Goal: Find specific page/section: Find specific page/section

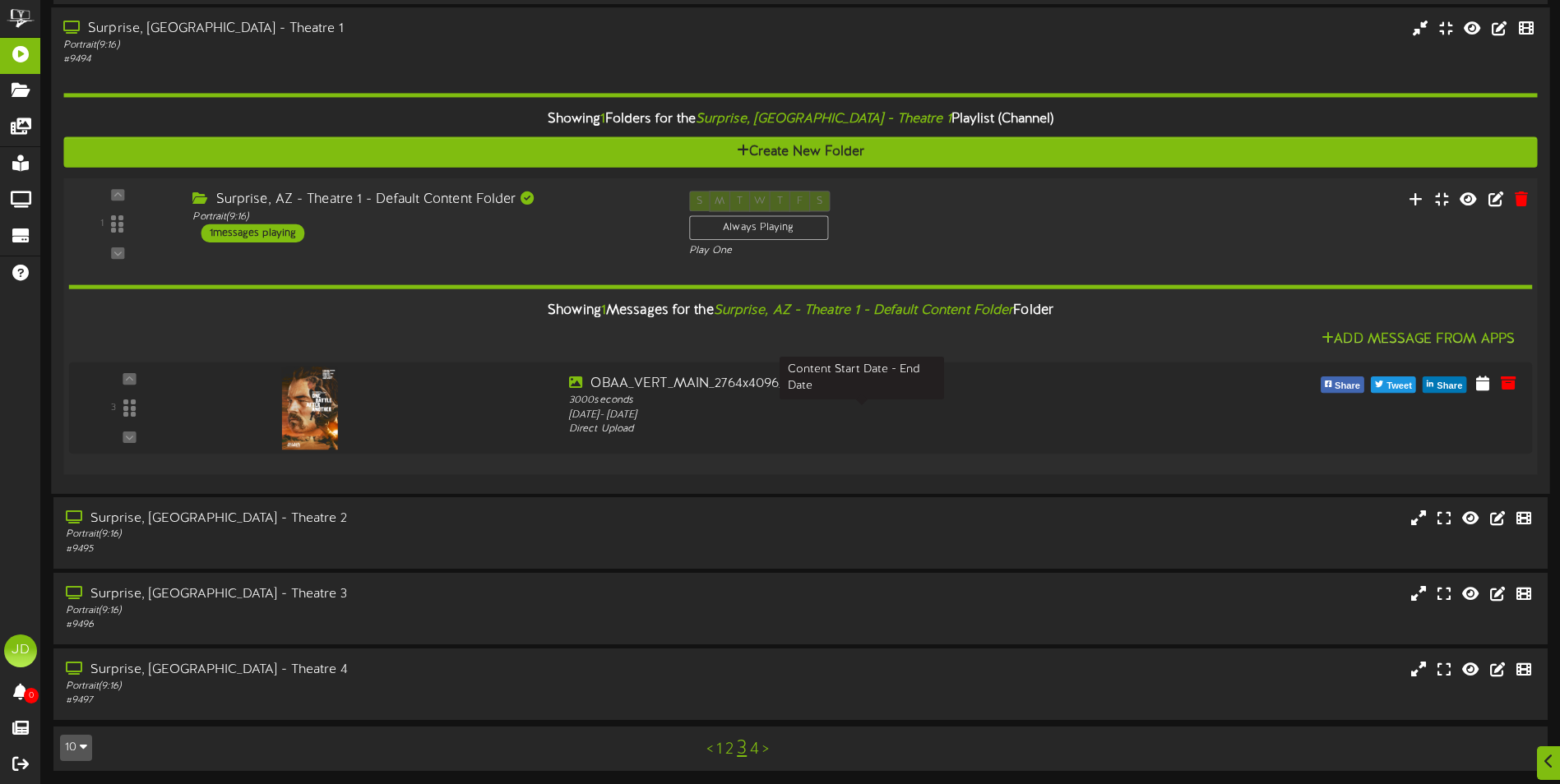
scroll to position [510, 0]
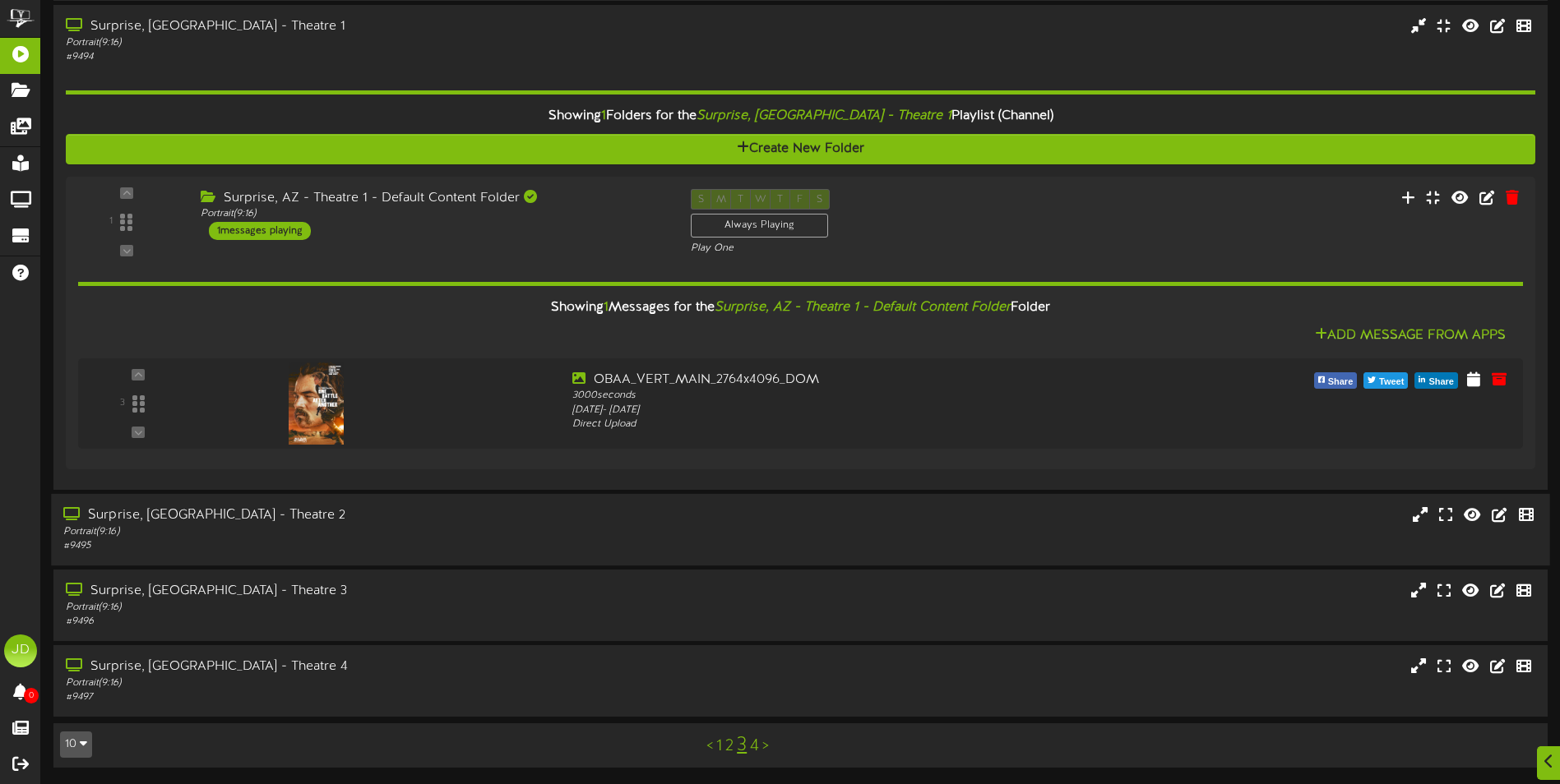
click at [282, 536] on div "Portrait ( 9:16 )" at bounding box center [363, 531] width 600 height 14
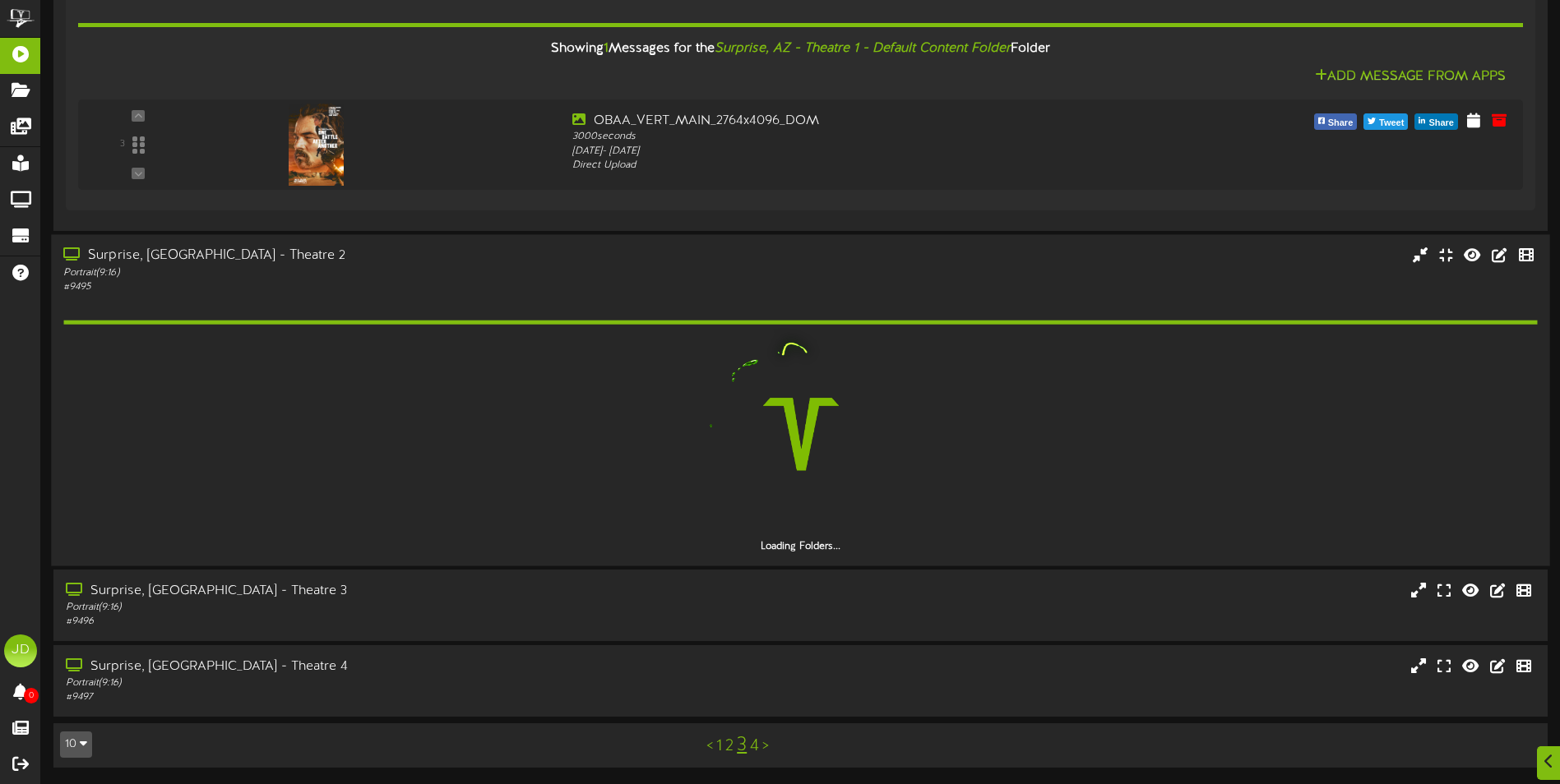
scroll to position [723, 0]
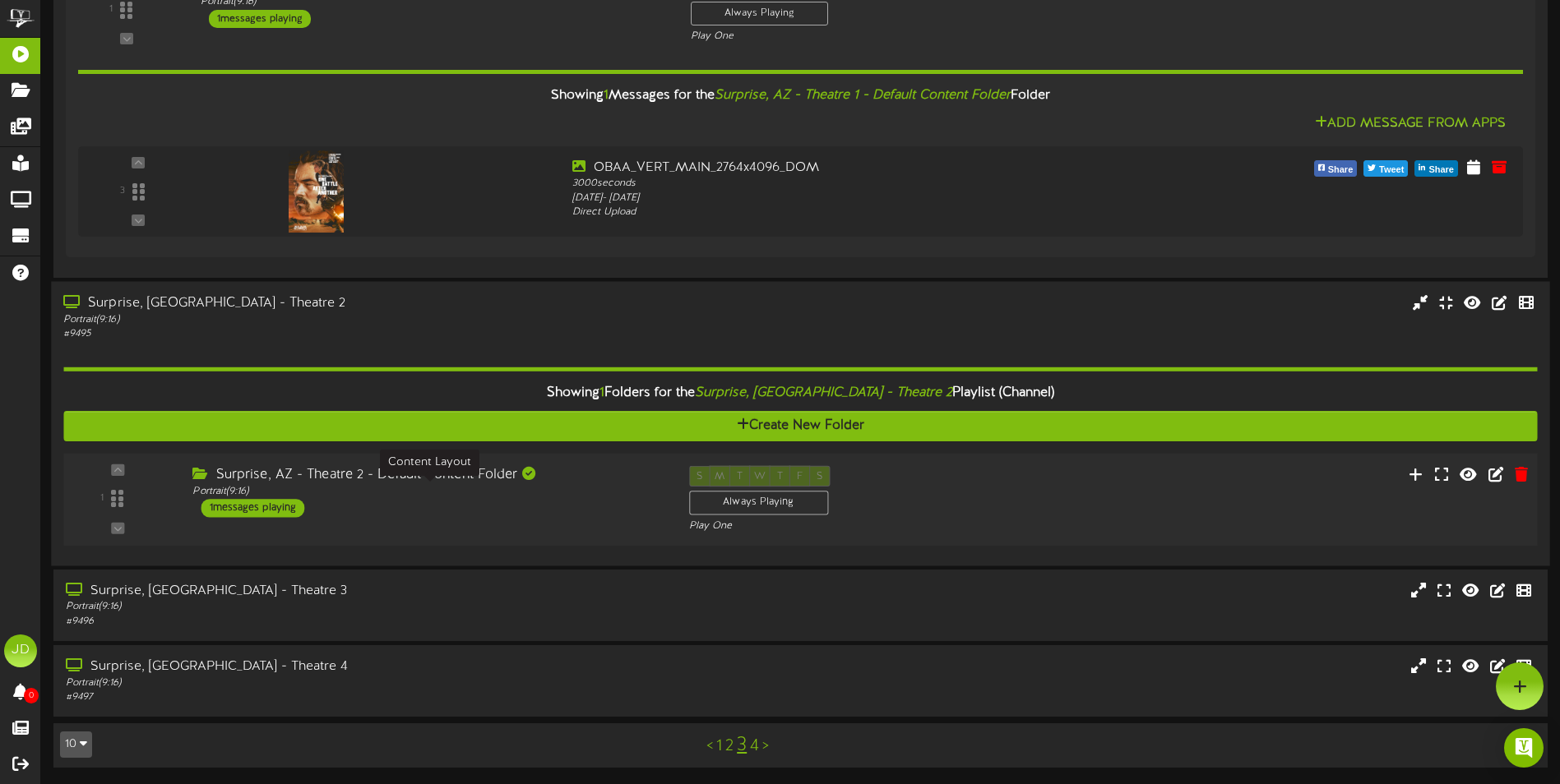
click at [381, 497] on div "Portrait ( 9:16 )" at bounding box center [428, 491] width 471 height 14
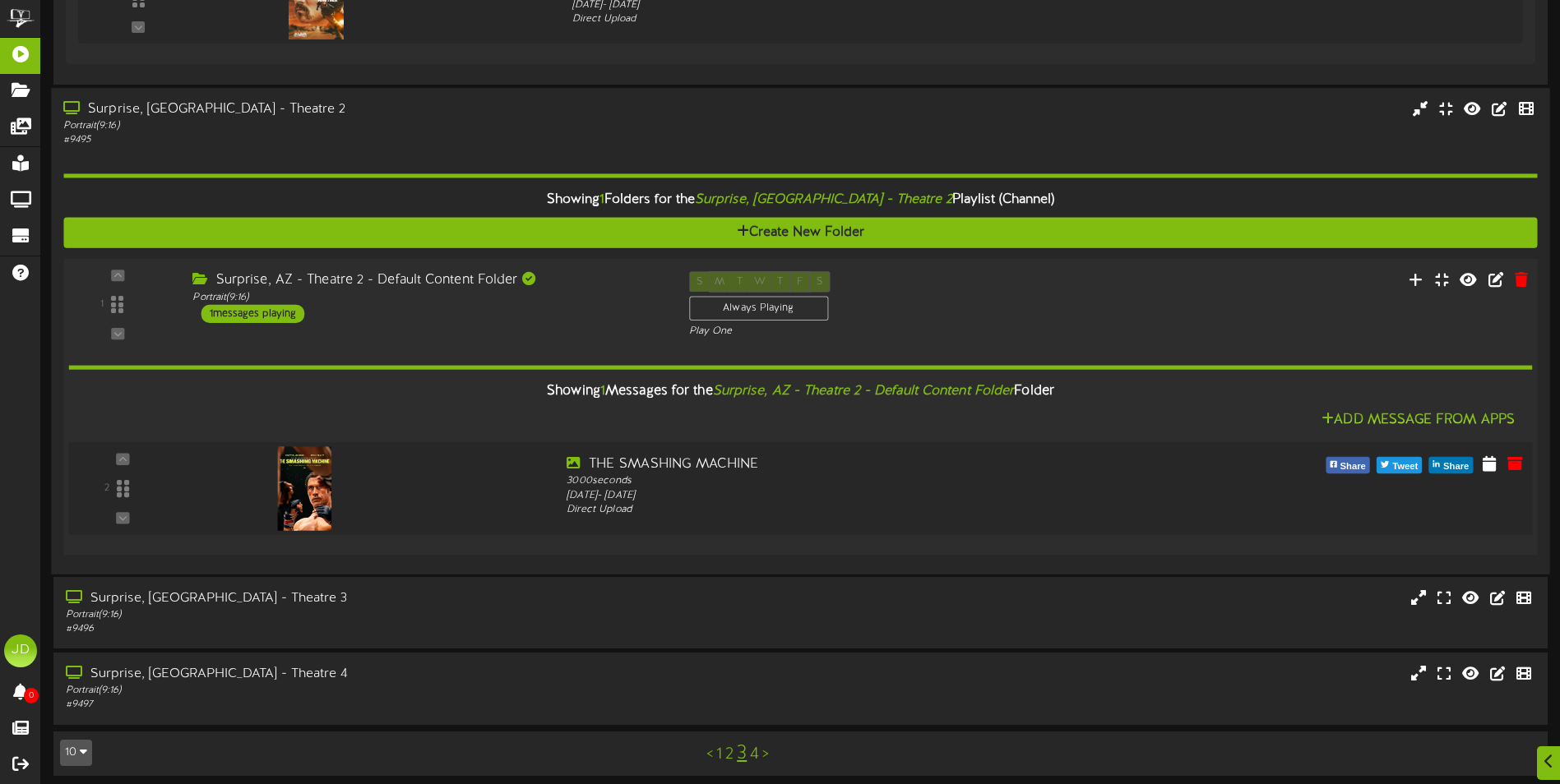
scroll to position [924, 0]
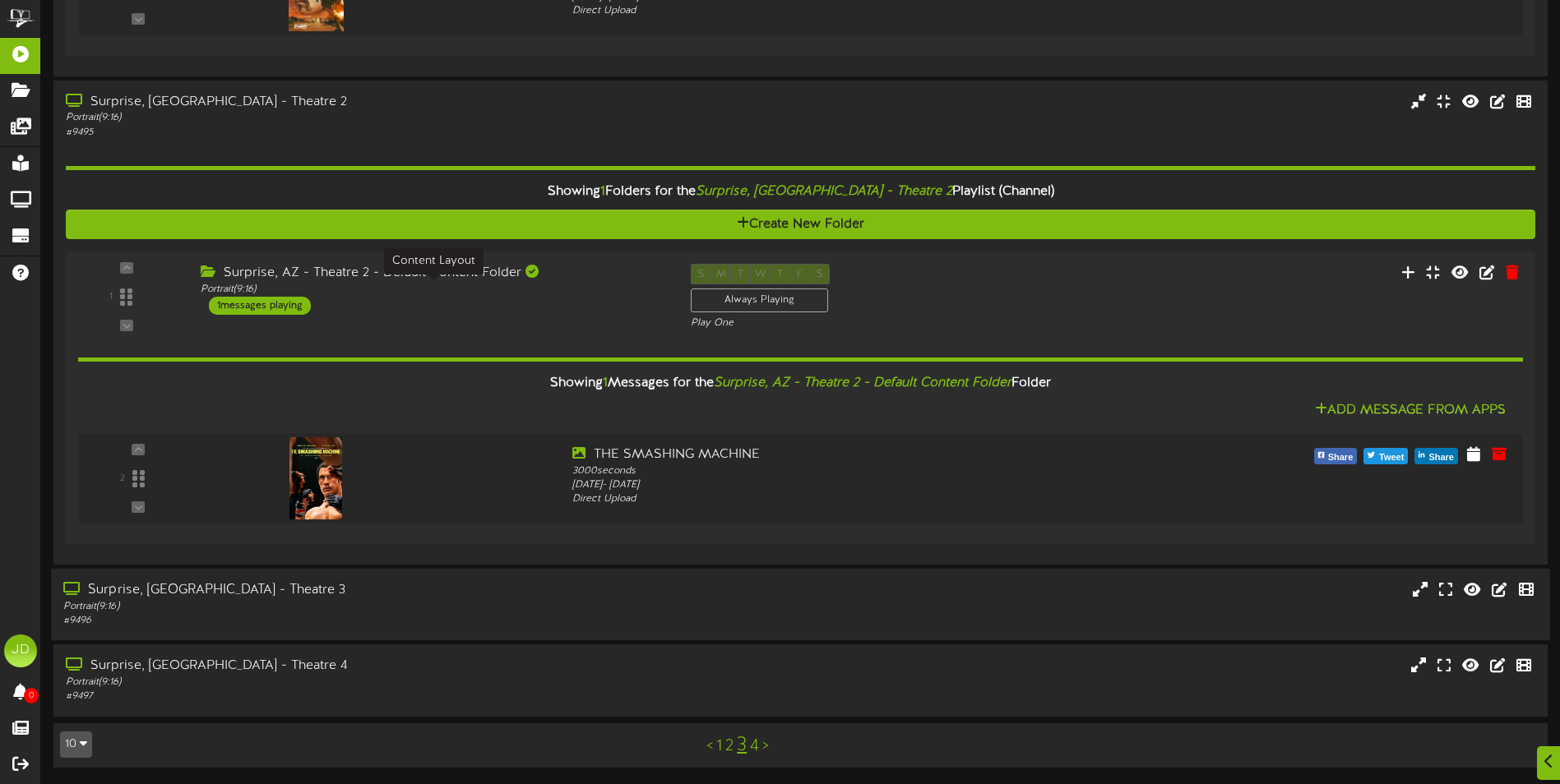
click at [331, 594] on div "Surprise, [GEOGRAPHIC_DATA] - Theatre 3" at bounding box center [363, 591] width 600 height 19
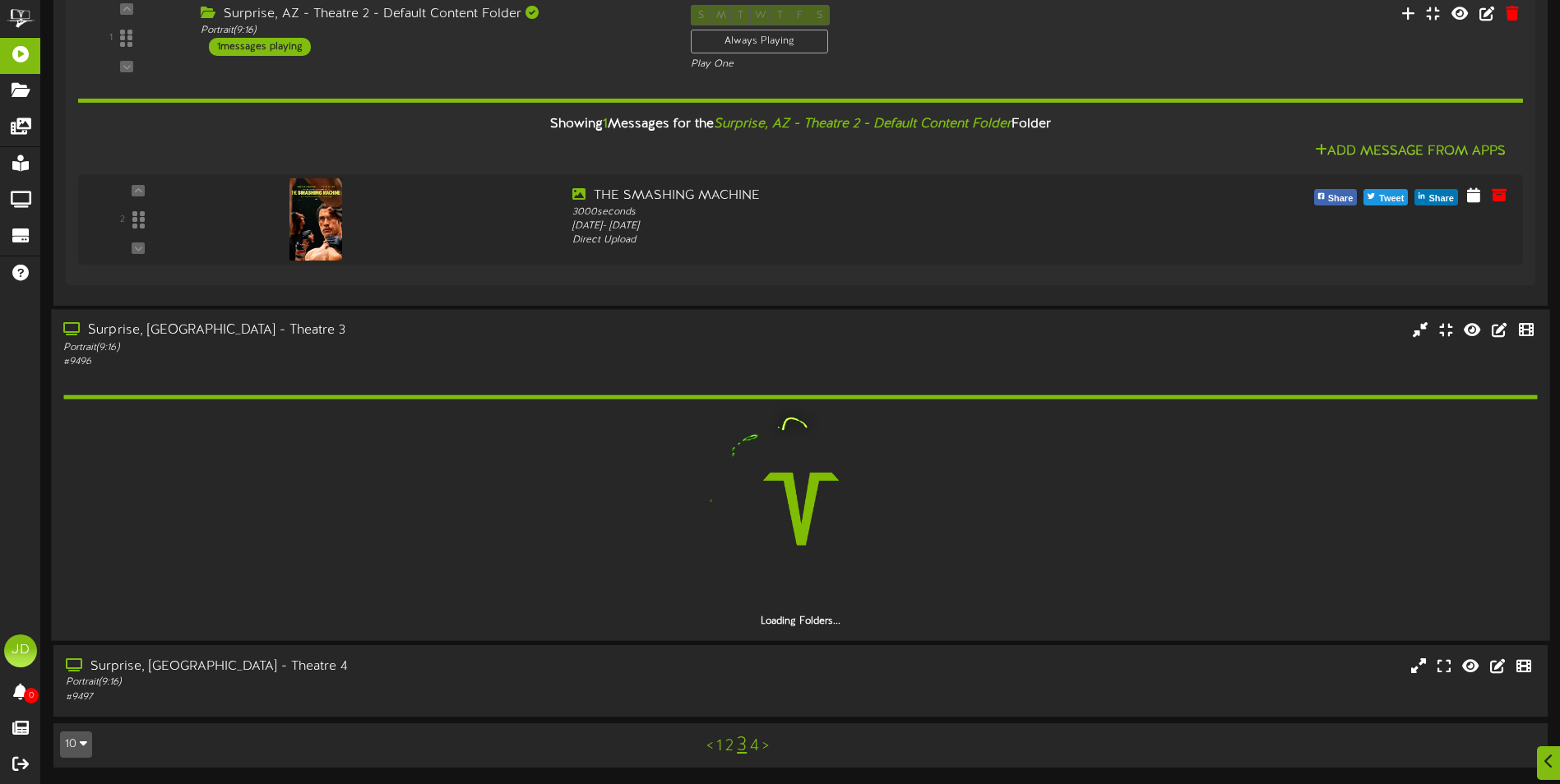
scroll to position [1136, 0]
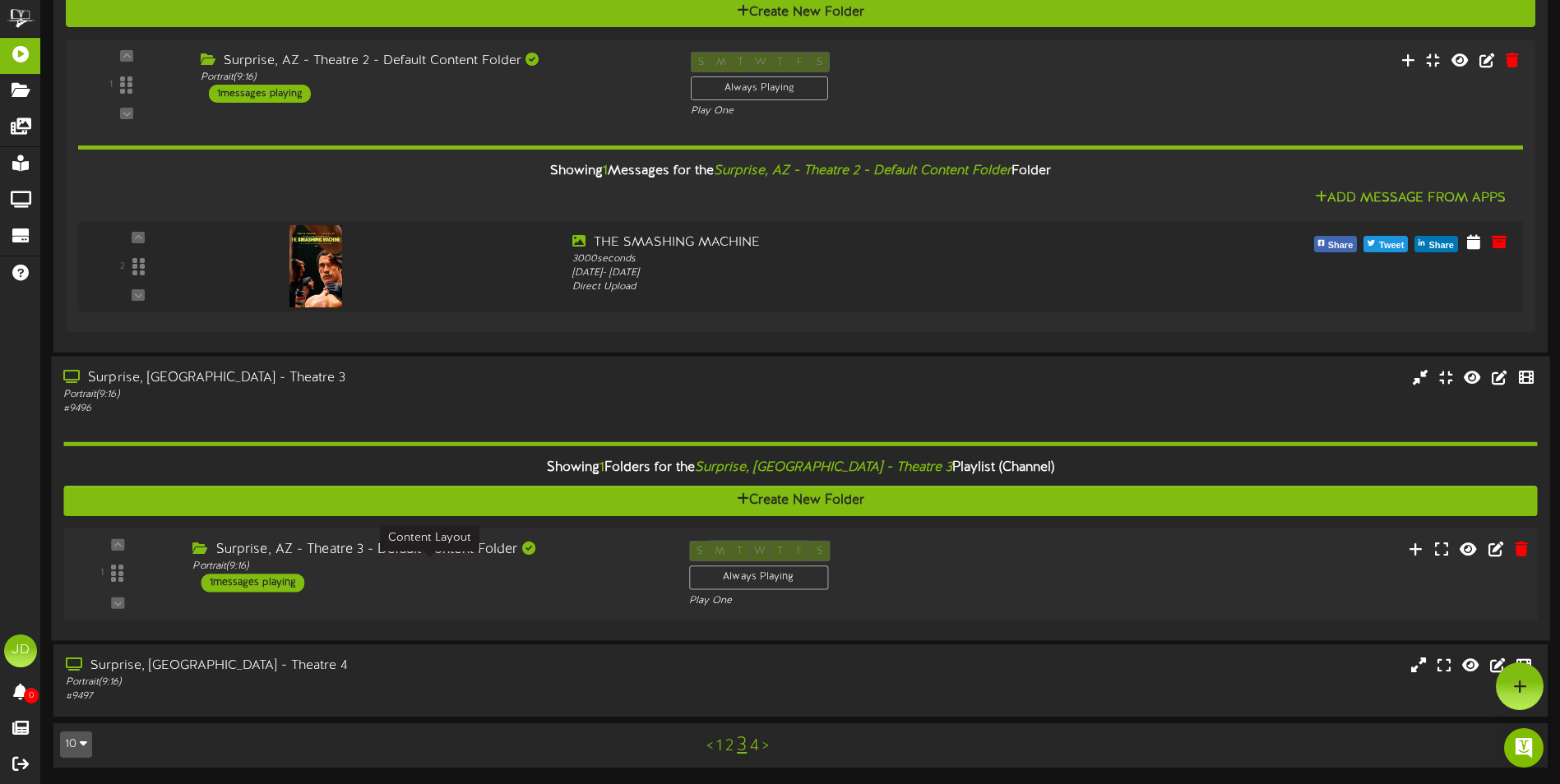
click at [392, 565] on div "Portrait ( 9:16 )" at bounding box center [428, 567] width 471 height 14
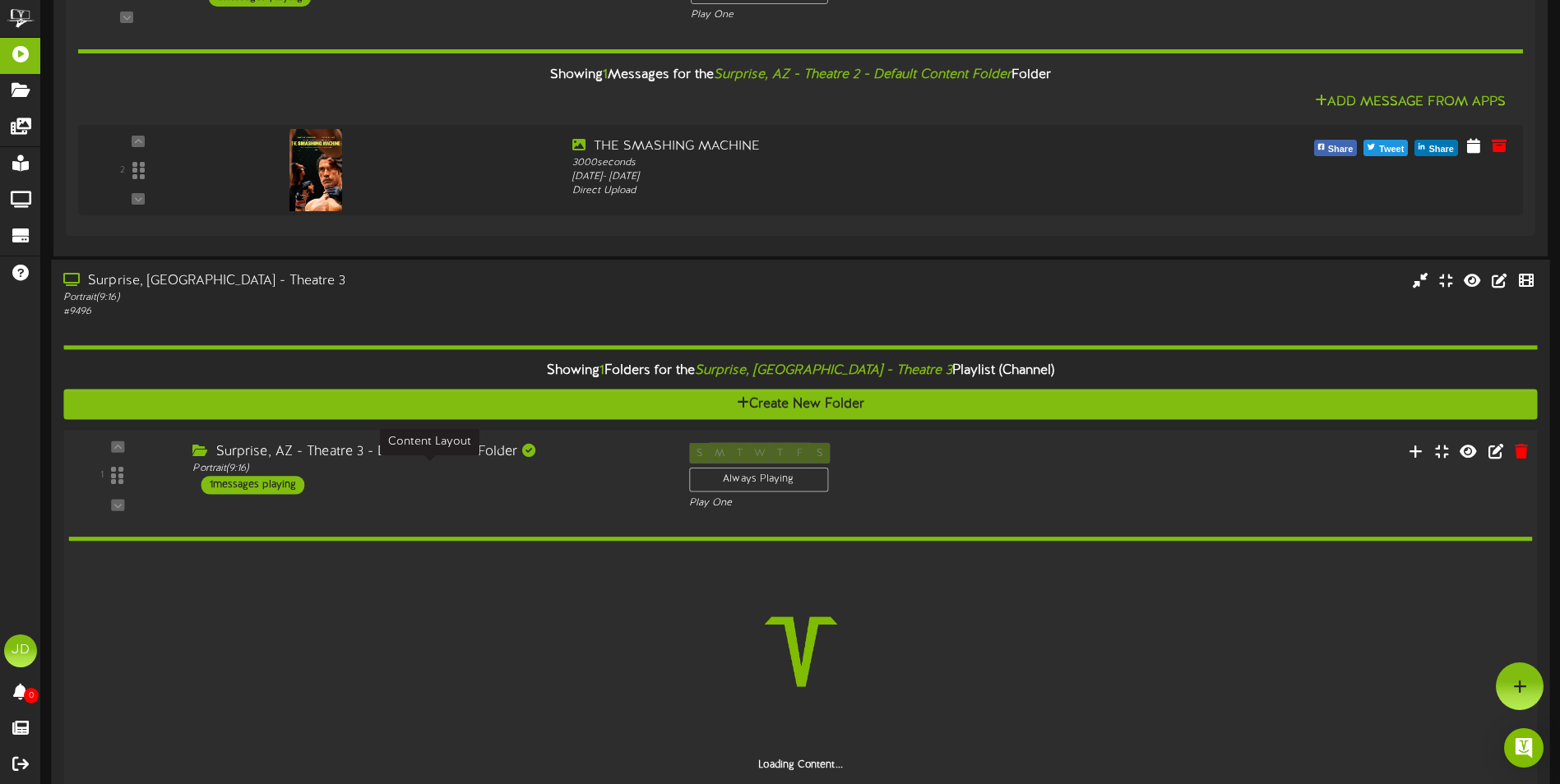
scroll to position [1337, 0]
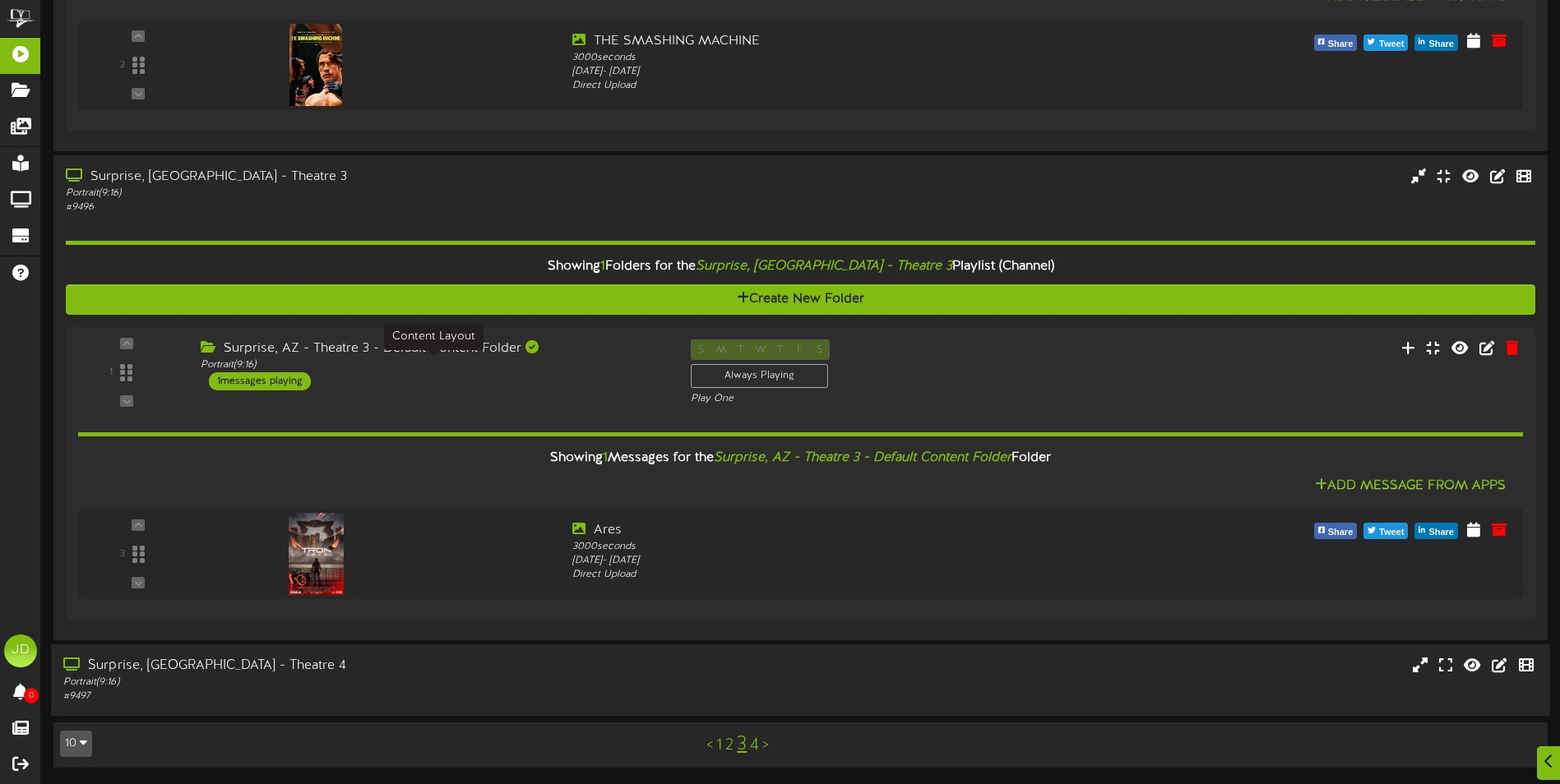
click at [370, 691] on div "# 9497" at bounding box center [363, 697] width 600 height 14
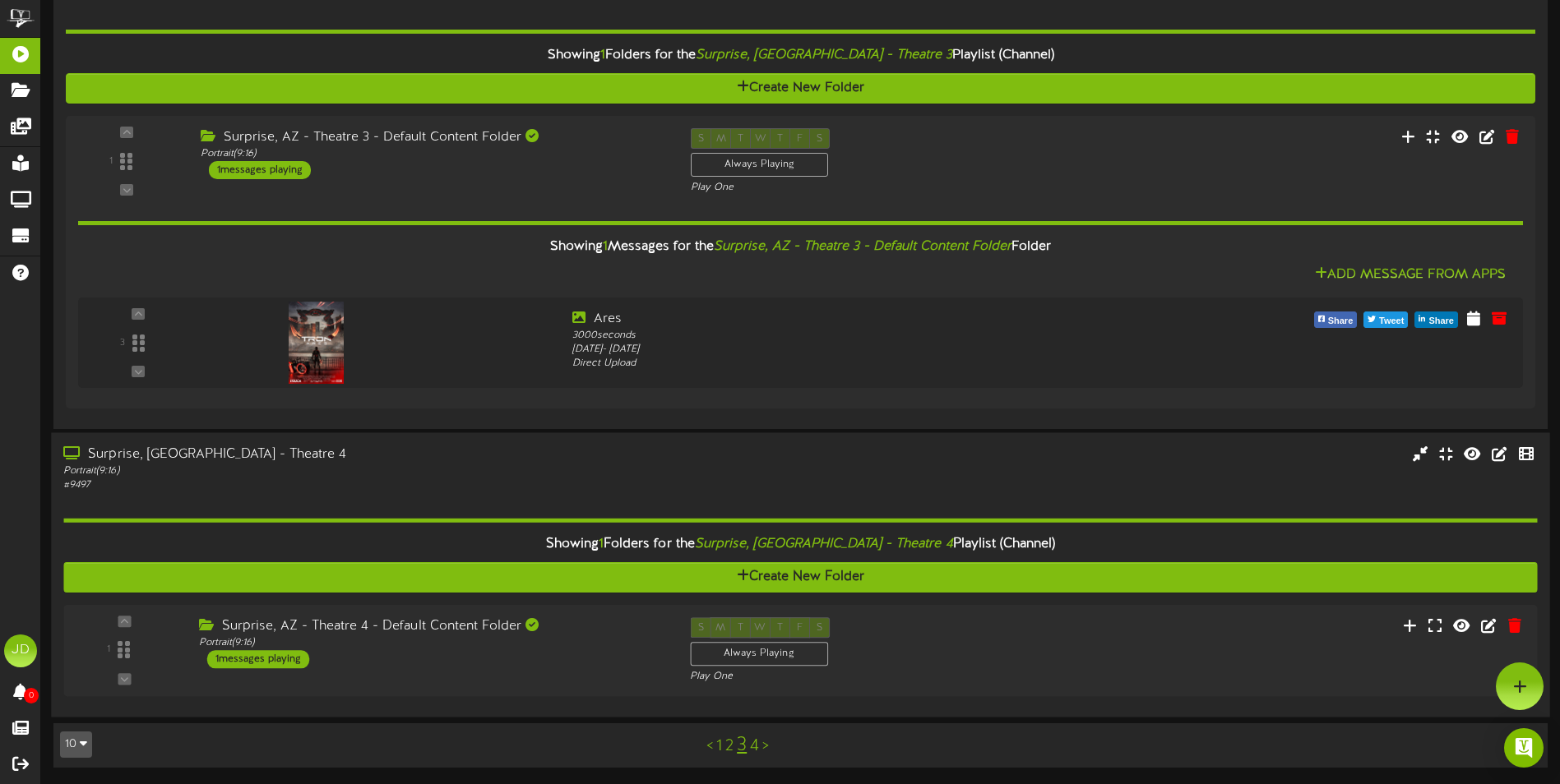
scroll to position [1549, 0]
click at [442, 644] on div "Portrait ( 9:16 )" at bounding box center [428, 644] width 471 height 14
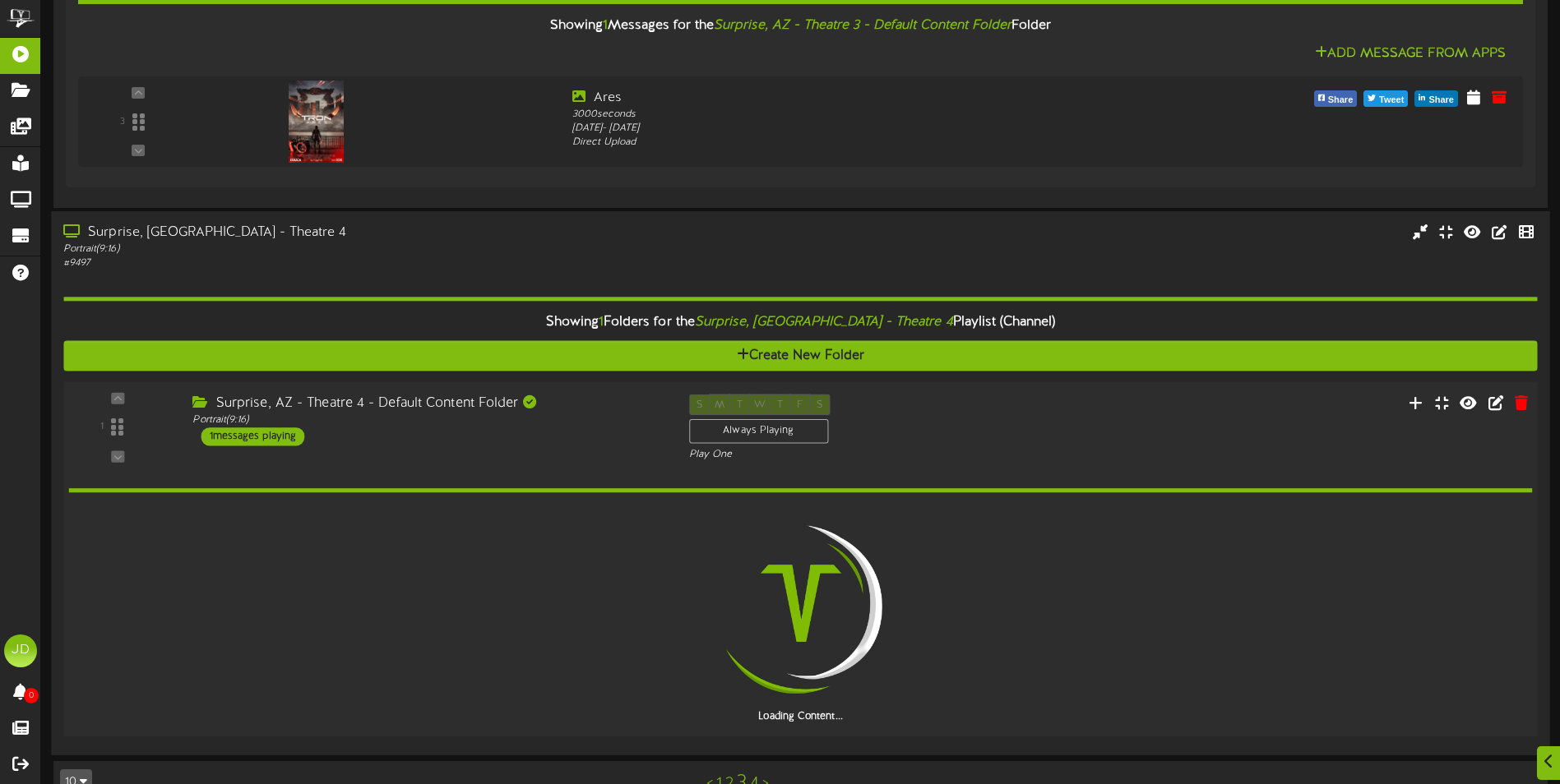
scroll to position [1750, 0]
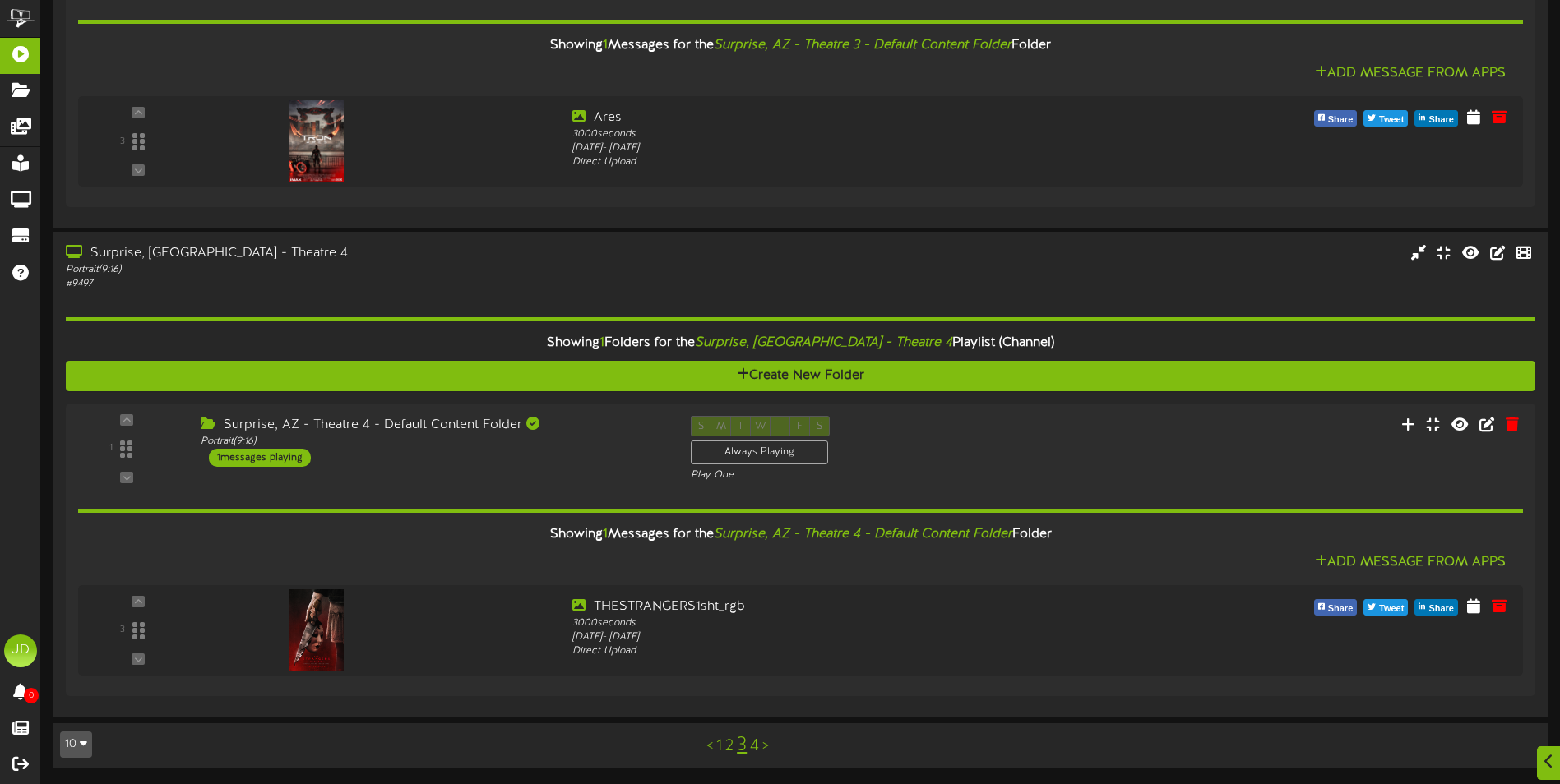
click at [399, 745] on div "10 5 10 25 50 100 < 1 2 3 4 >" at bounding box center [800, 745] width 1506 height 32
click at [756, 748] on link "4" at bounding box center [755, 746] width 9 height 18
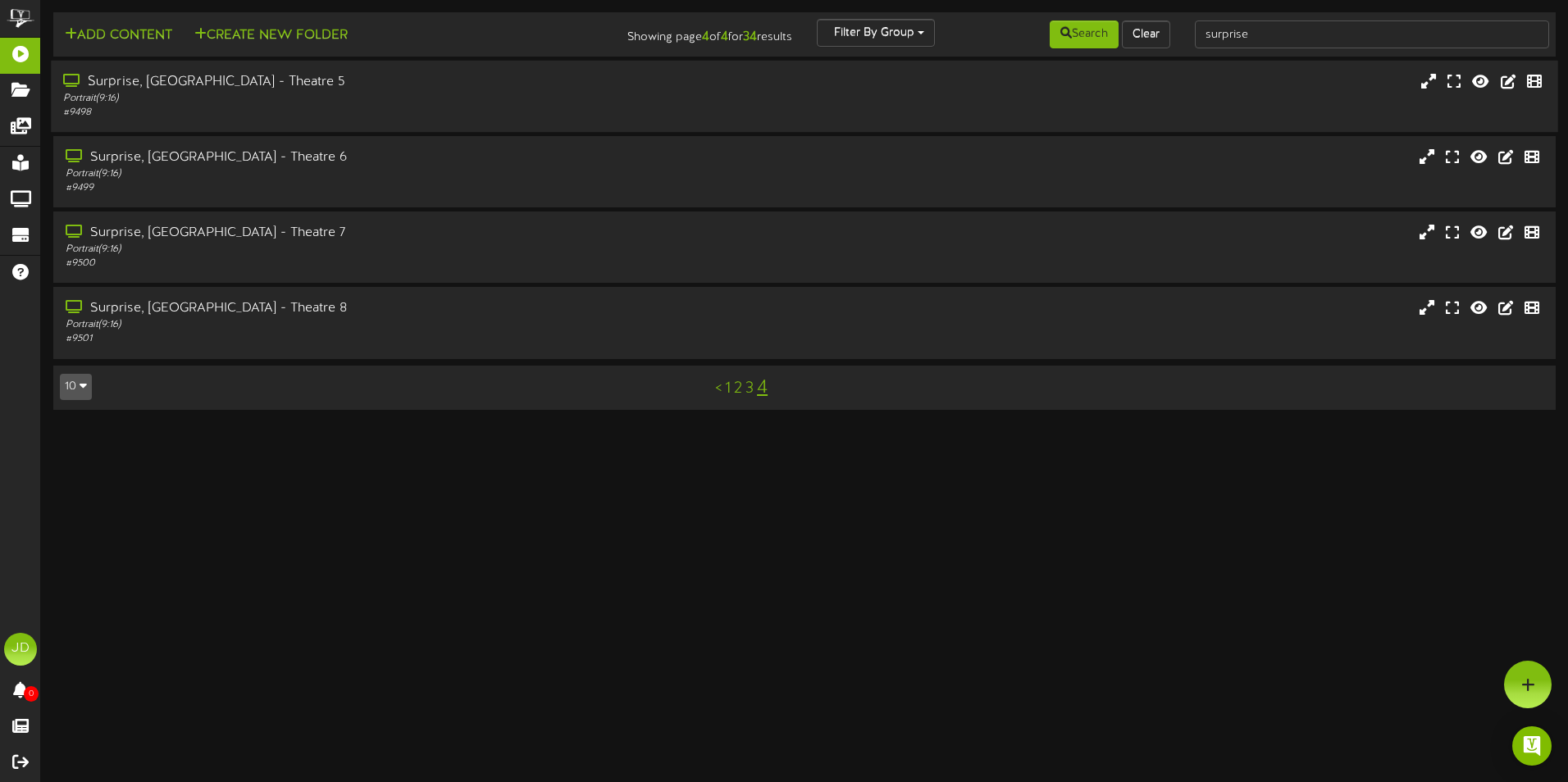
click at [272, 74] on div "Surprise, [GEOGRAPHIC_DATA] - Theatre 5" at bounding box center [364, 82] width 604 height 19
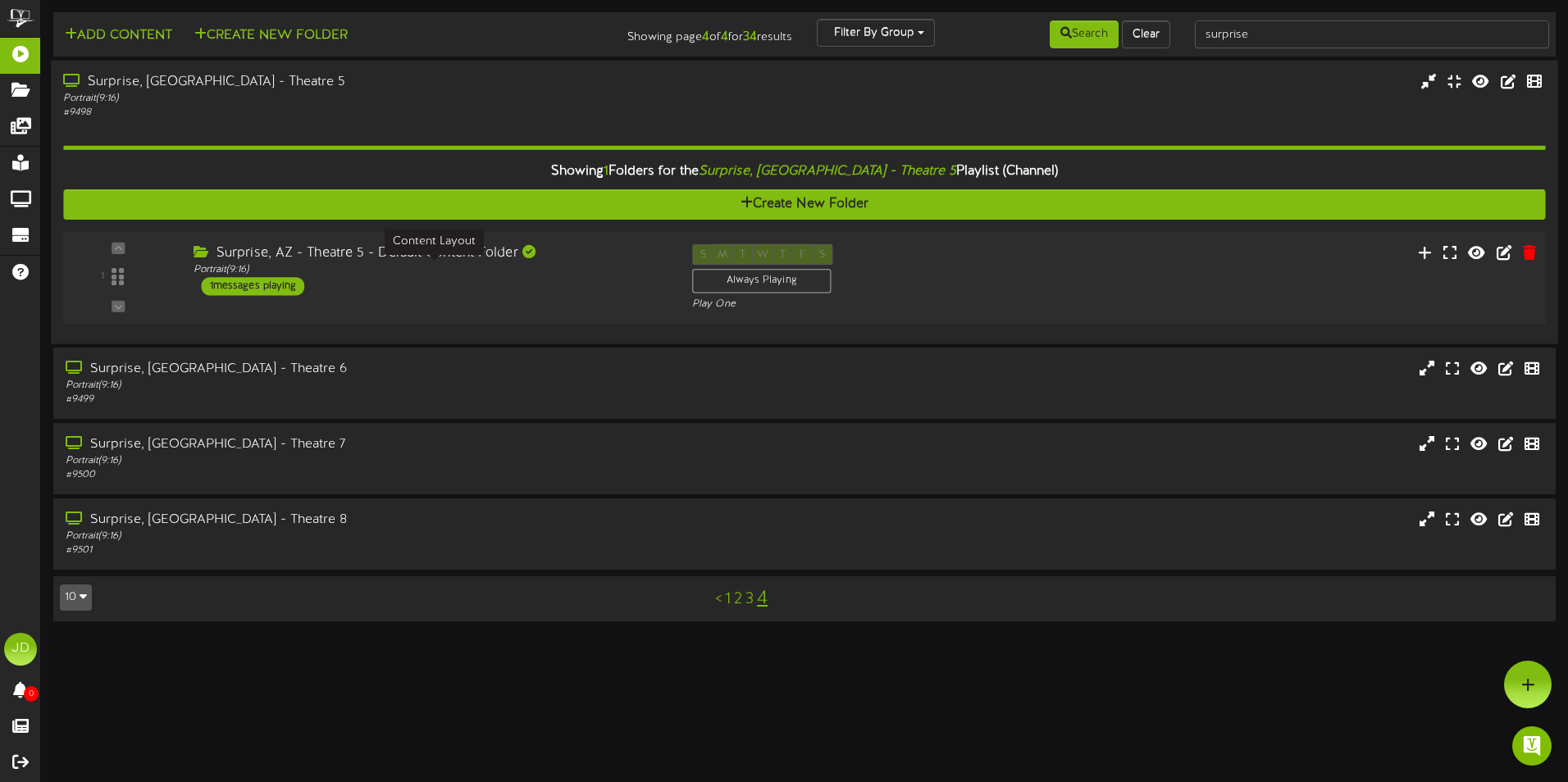
click at [357, 264] on div "Portrait ( 9:16 )" at bounding box center [430, 271] width 474 height 14
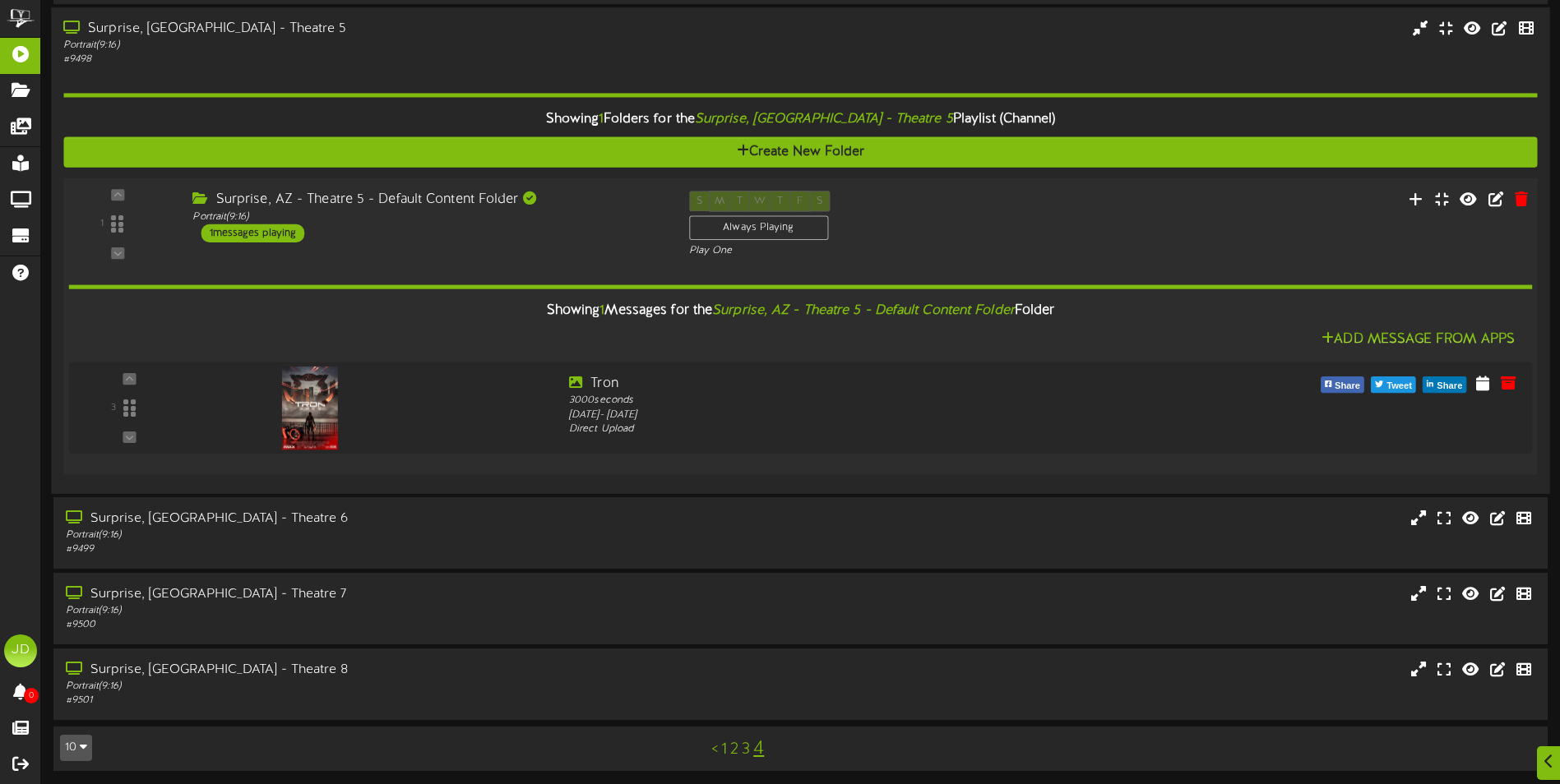
scroll to position [56, 0]
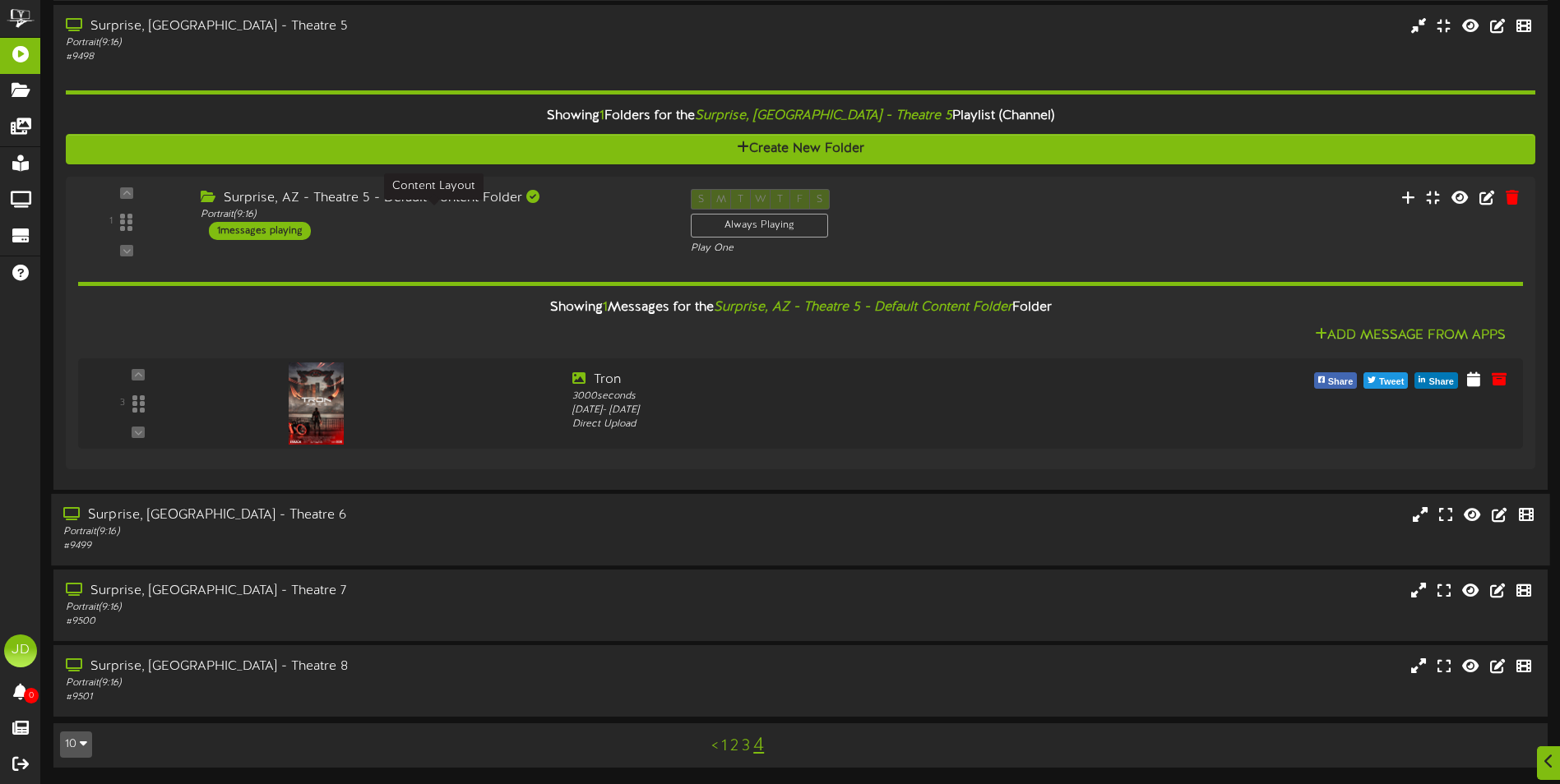
click at [350, 530] on div "Portrait ( 9:16 )" at bounding box center [363, 532] width 600 height 14
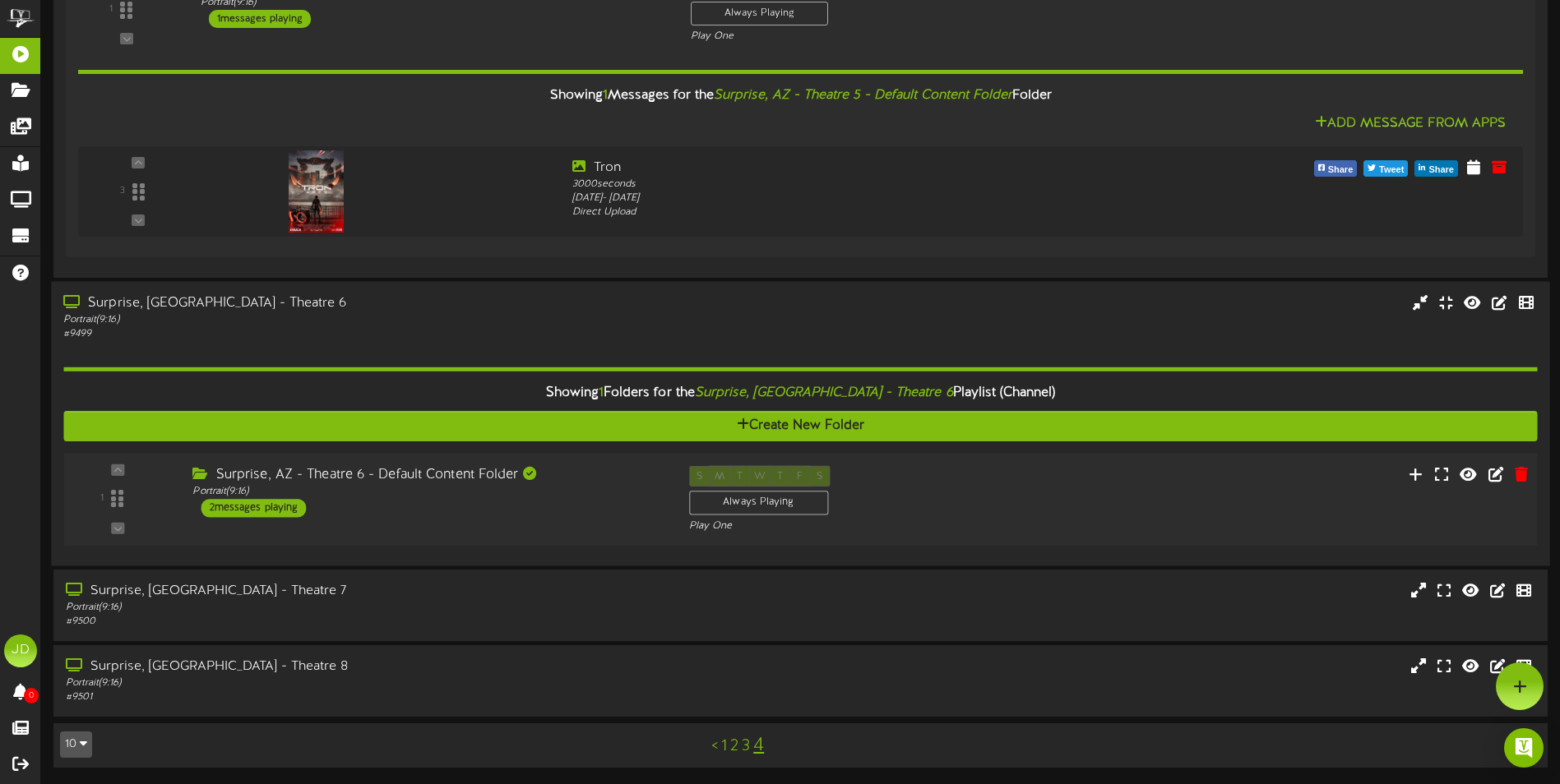
click at [376, 480] on div "Surprise, AZ - Theatre 6 - Default Content Folder" at bounding box center [428, 475] width 471 height 19
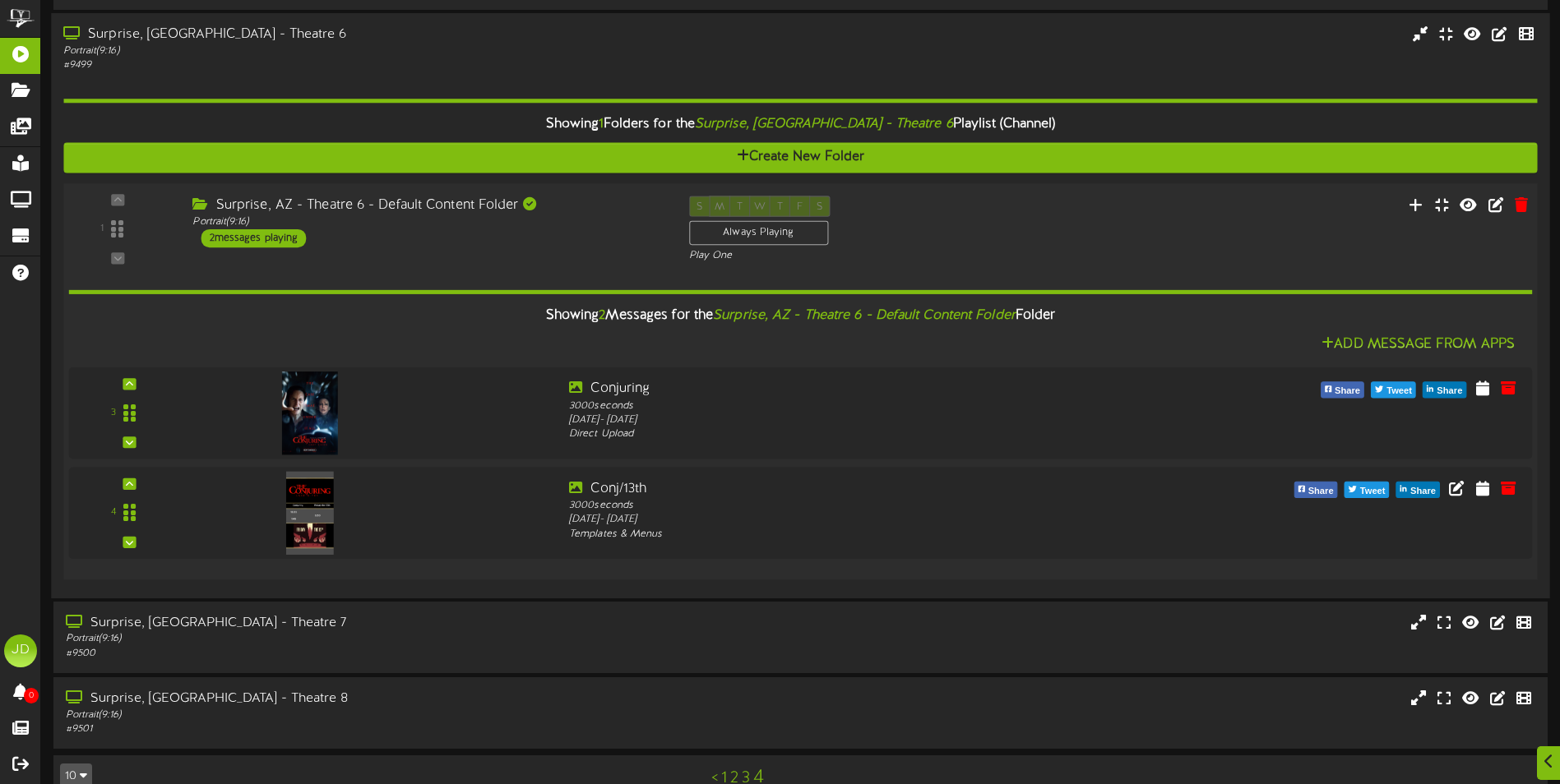
scroll to position [562, 0]
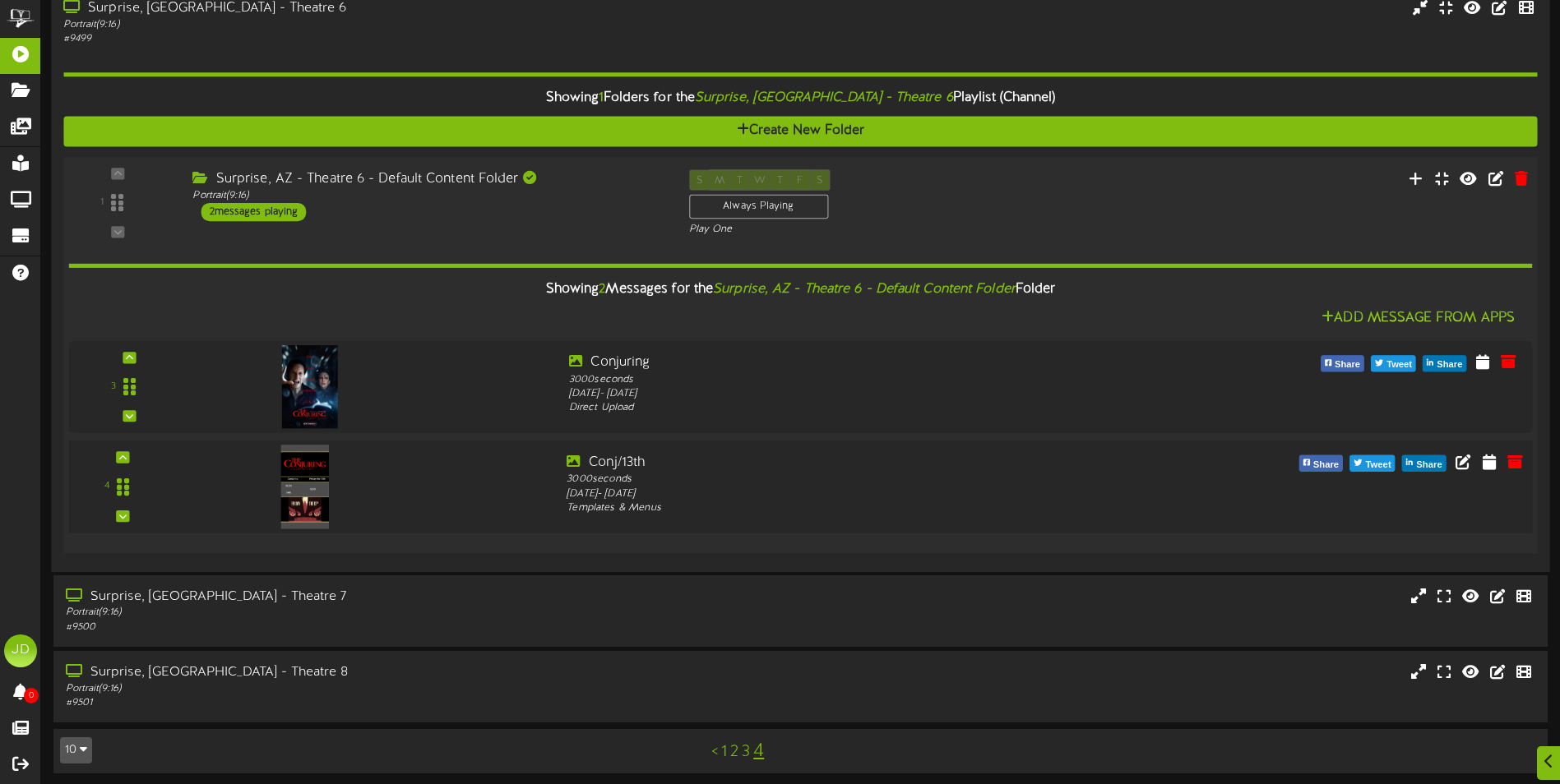
click at [324, 507] on img at bounding box center [305, 487] width 47 height 84
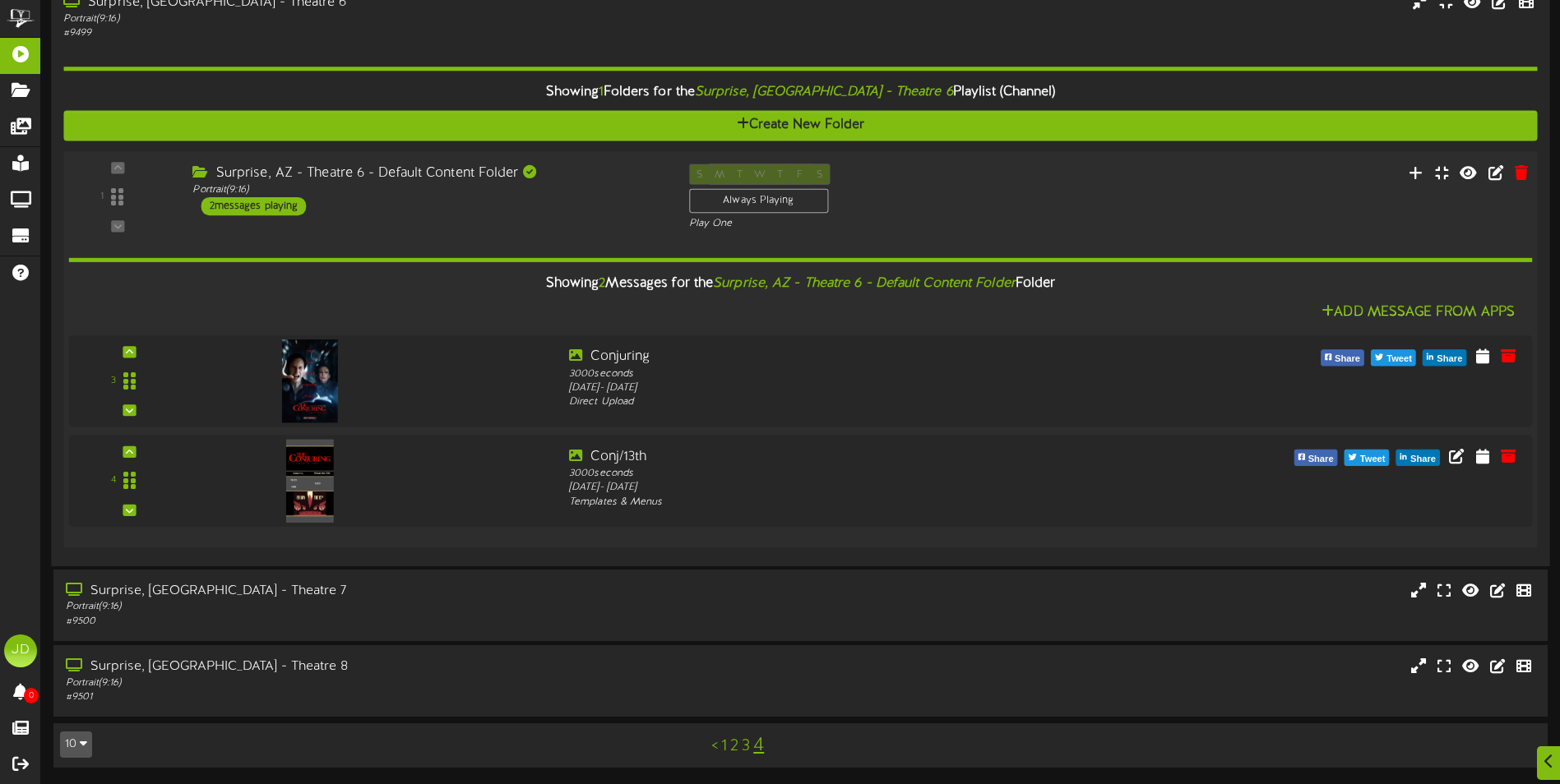
click at [432, 214] on div "Surprise, AZ - Theatre 6 - Default Content Folder Portrait ( 9:16 ) 2 messages …" at bounding box center [428, 189] width 496 height 52
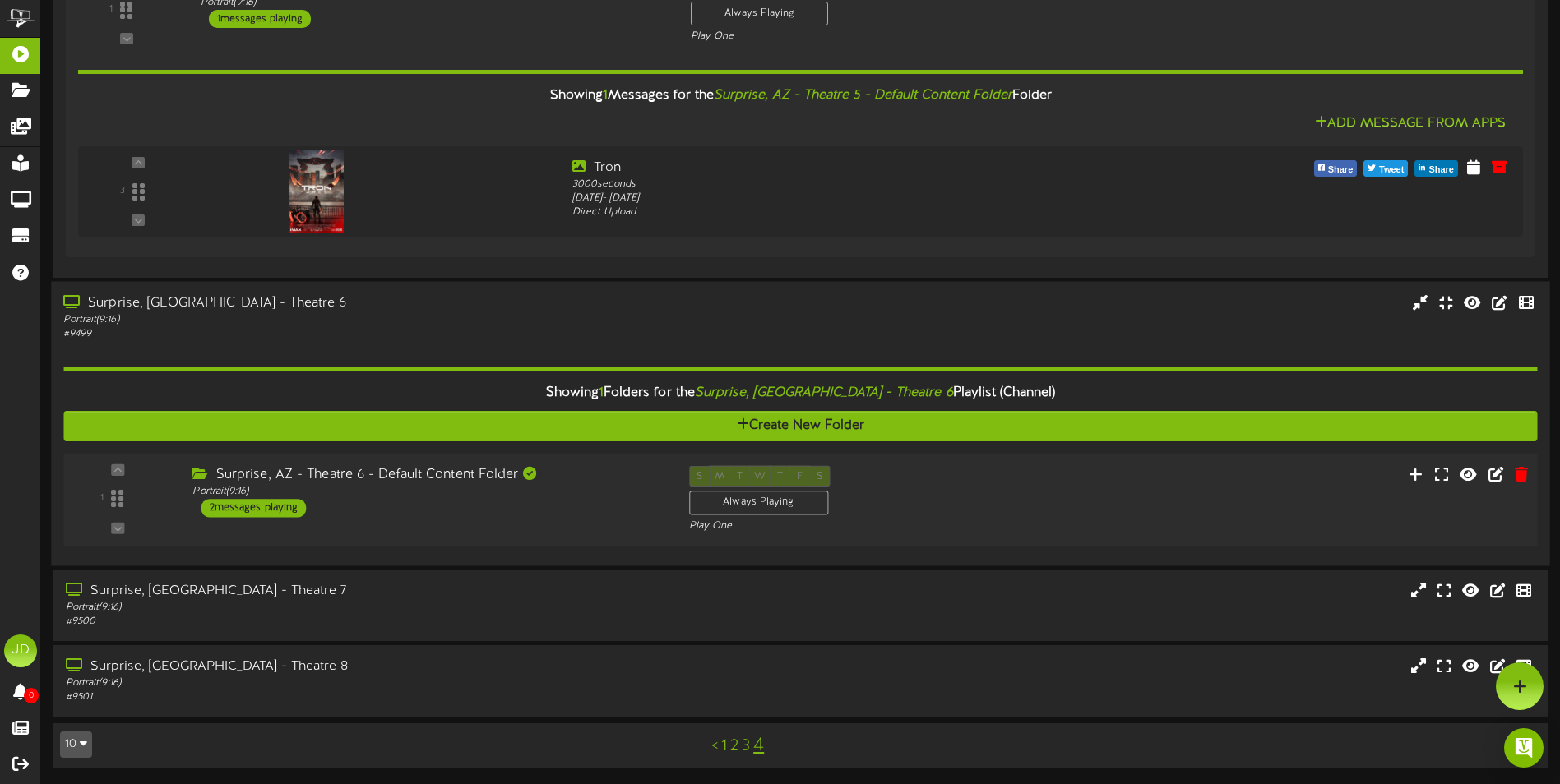
scroll to position [268, 0]
click at [343, 594] on div "Surprise, [GEOGRAPHIC_DATA] - Theatre 7" at bounding box center [363, 592] width 600 height 19
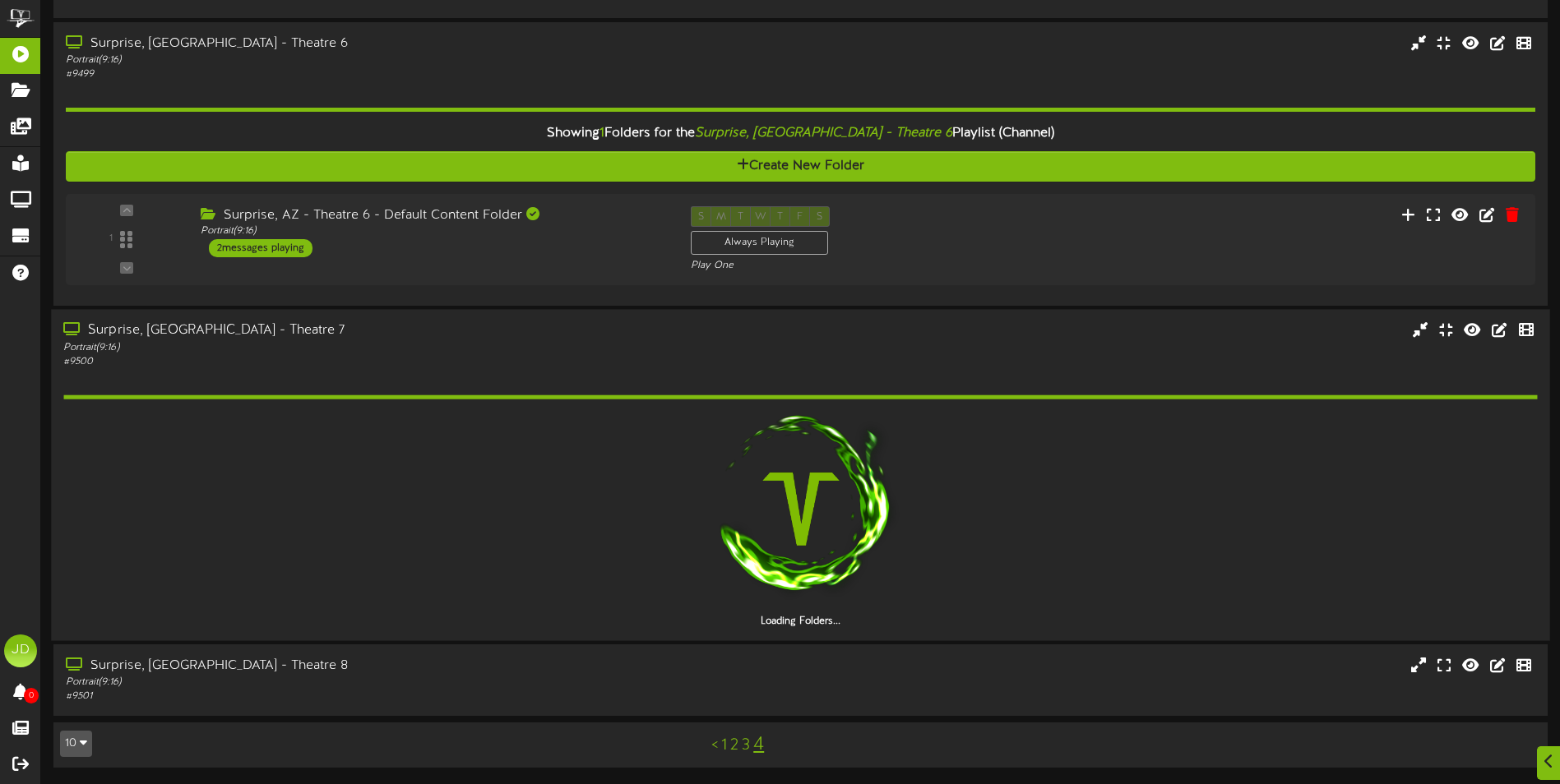
scroll to position [480, 0]
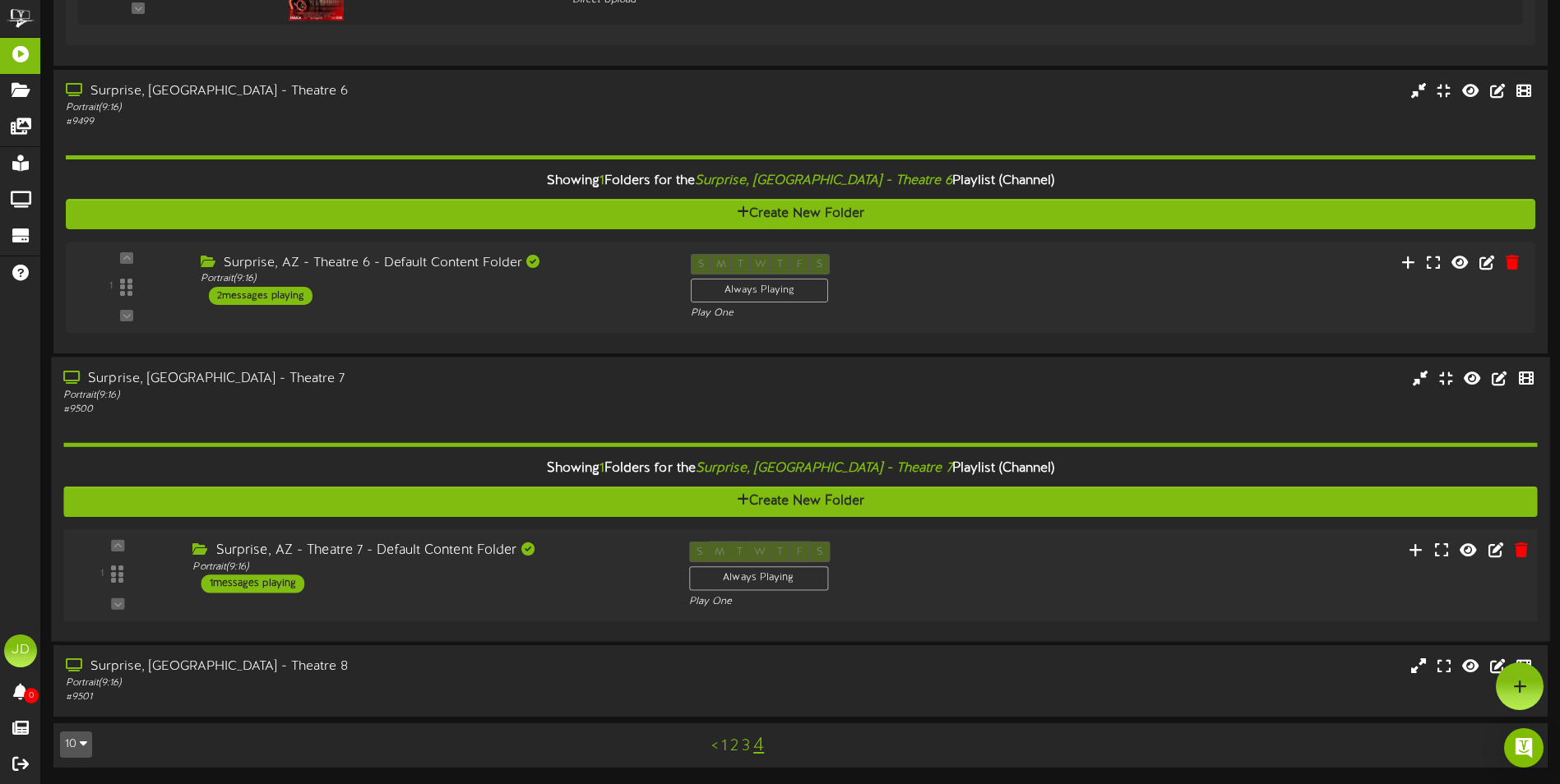
click at [442, 586] on div "Surprise, AZ - Theatre 7 - Default Content Folder Portrait ( 9:16 ) 1 messages …" at bounding box center [428, 566] width 496 height 52
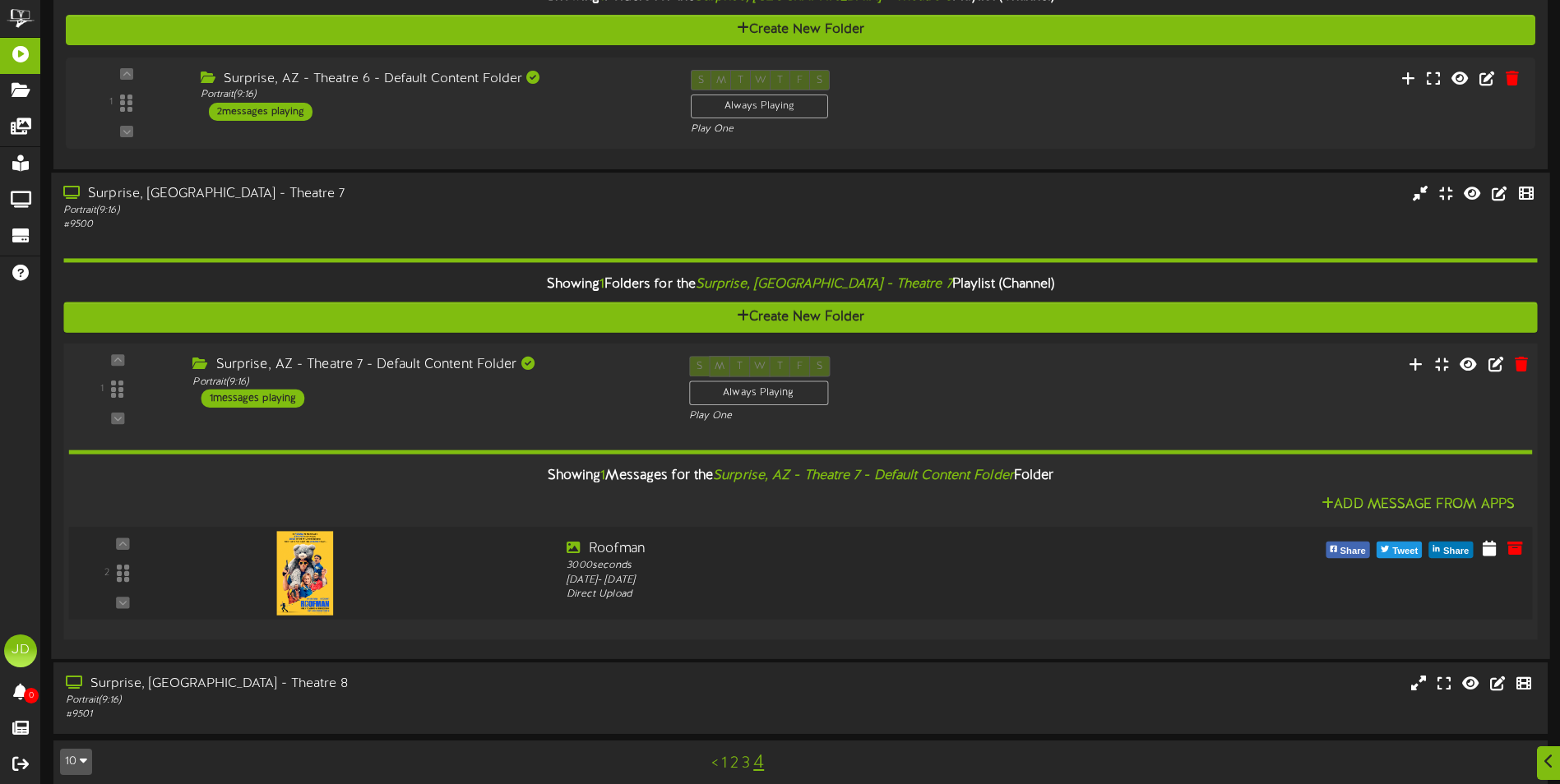
scroll to position [681, 0]
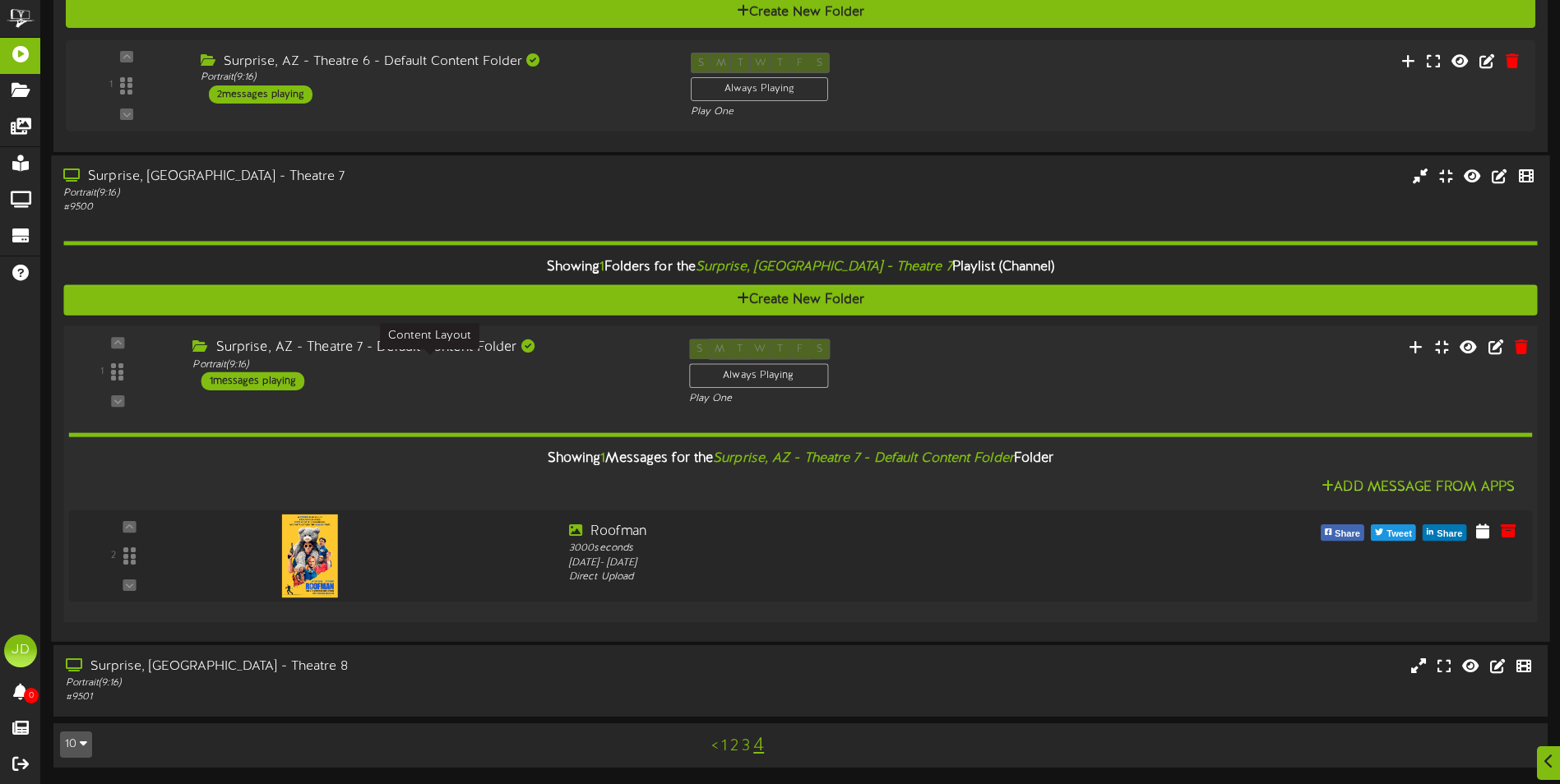
click at [427, 368] on div "Portrait ( 9:16 )" at bounding box center [428, 364] width 471 height 14
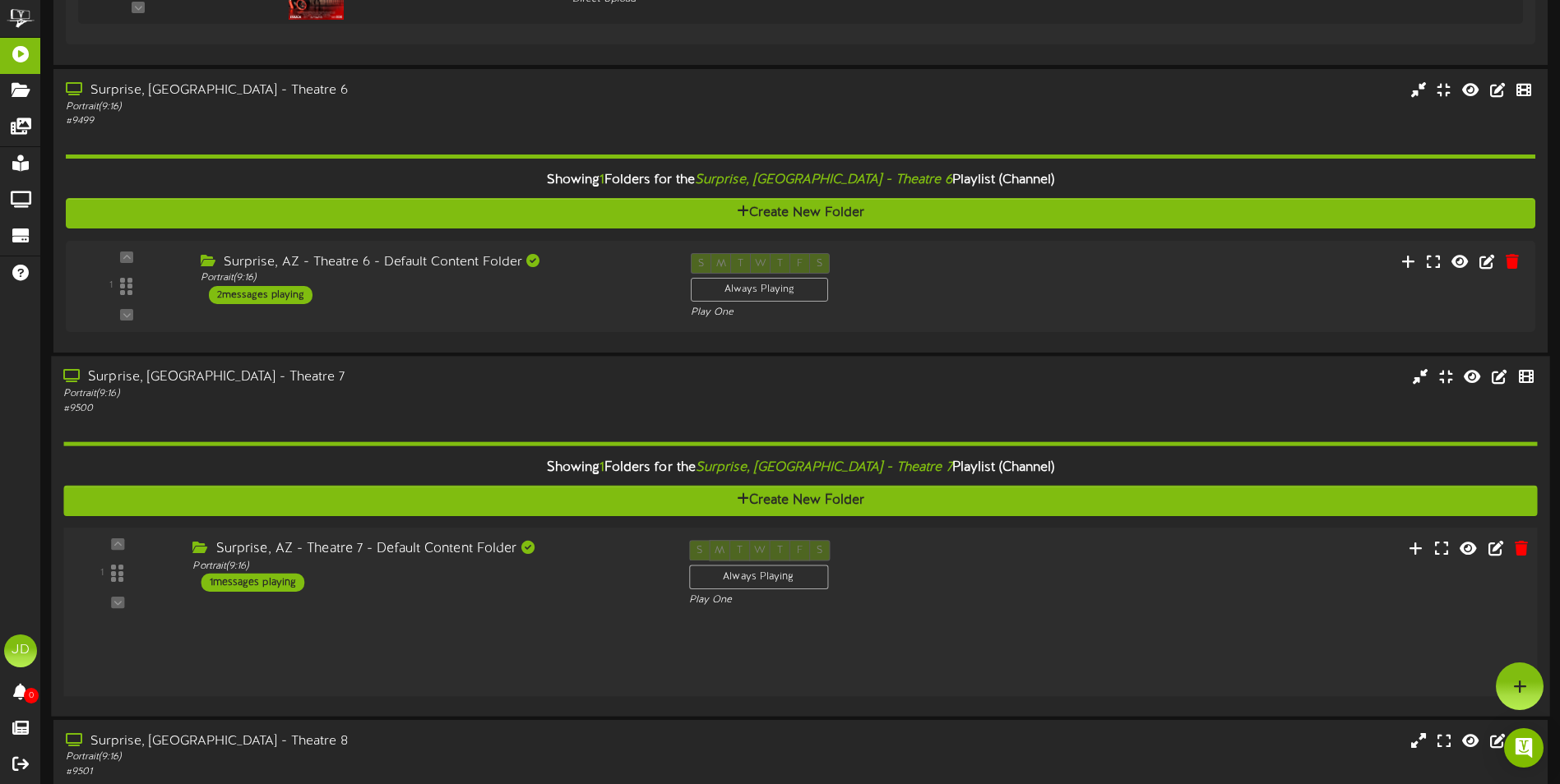
scroll to position [480, 0]
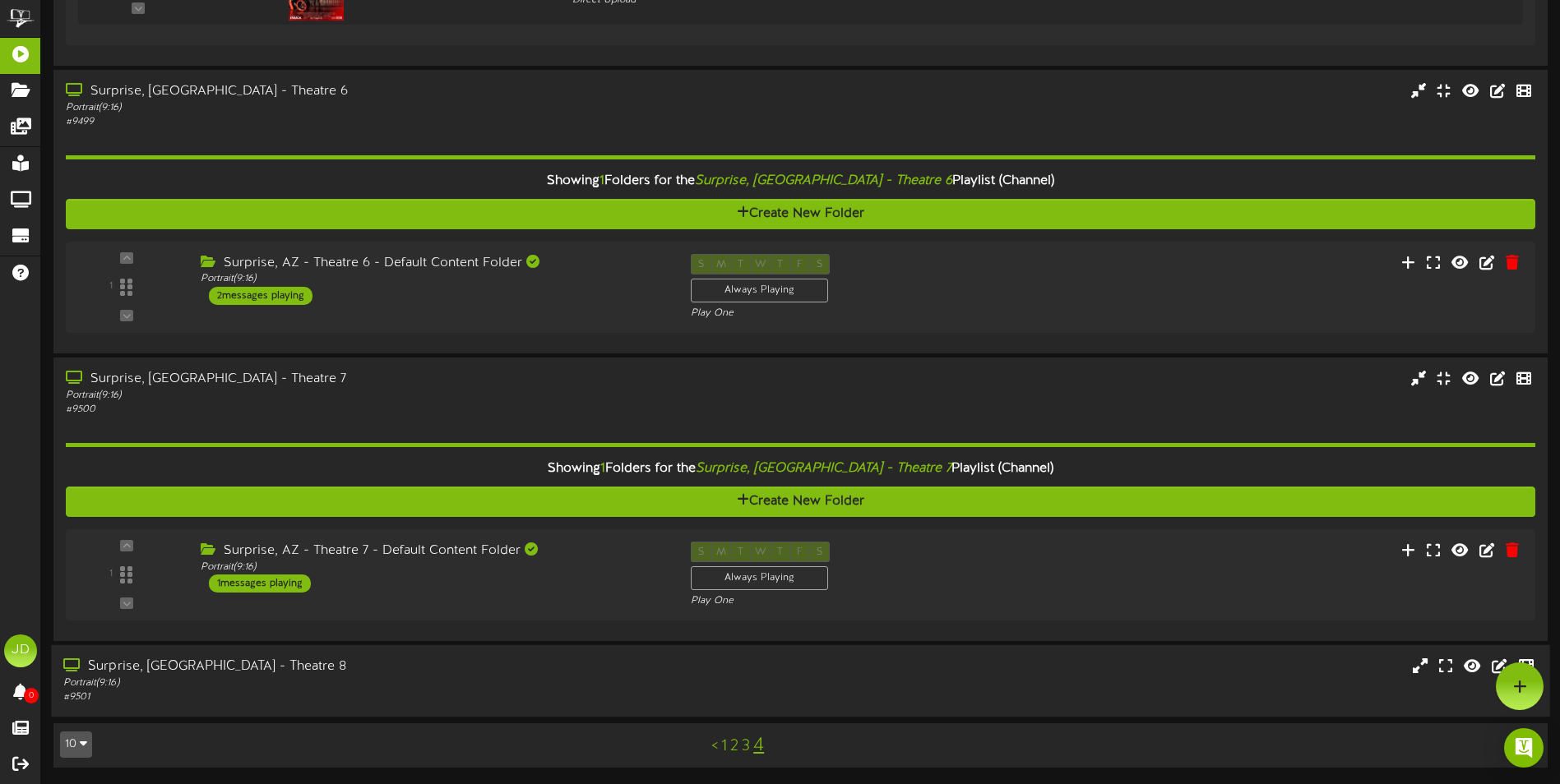
click at [375, 670] on div "Surprise, [GEOGRAPHIC_DATA] - Theatre 8" at bounding box center [363, 667] width 600 height 19
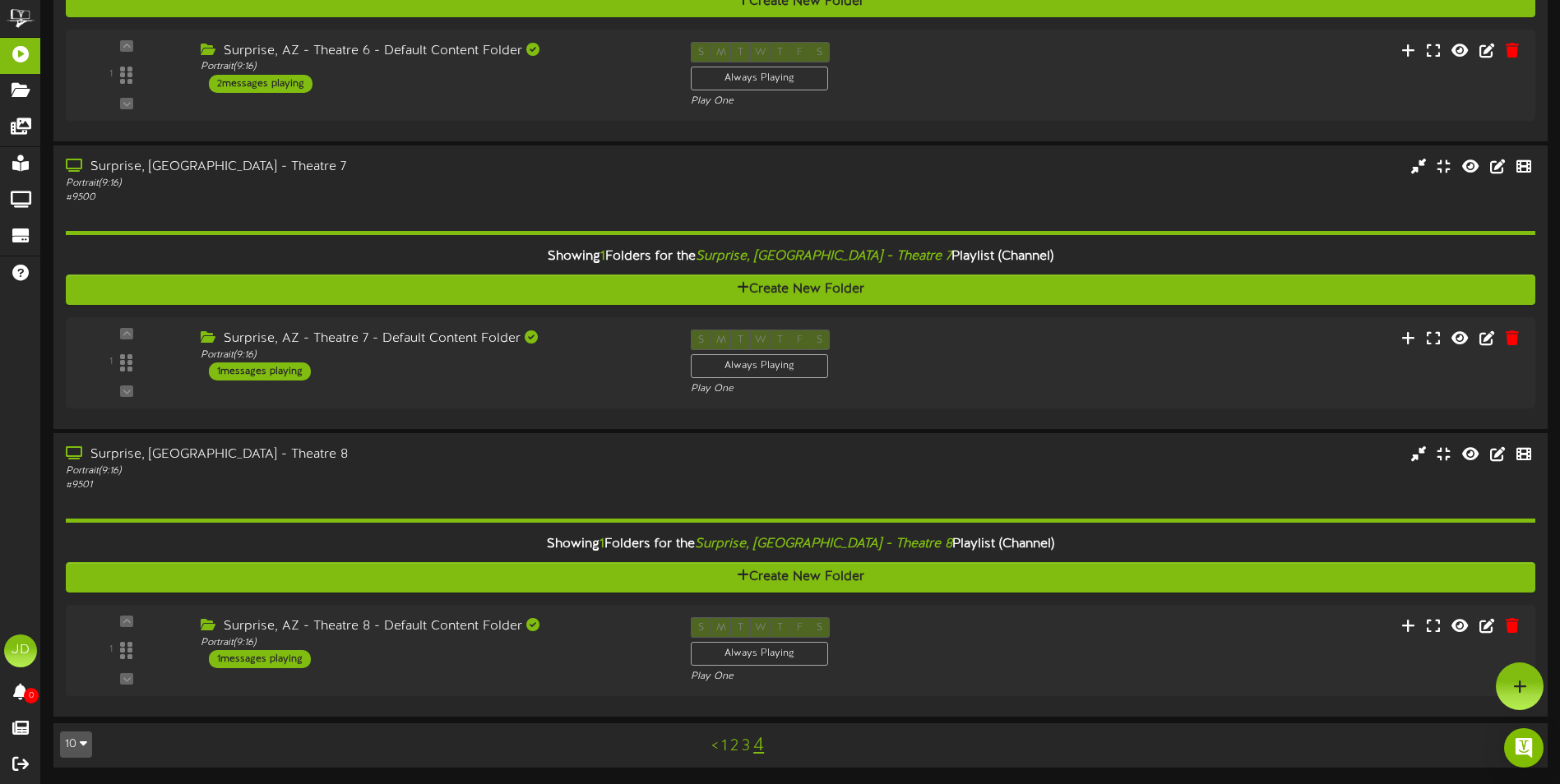
scroll to position [692, 0]
click at [402, 650] on div "Portrait ( 9:16 )" at bounding box center [428, 644] width 471 height 14
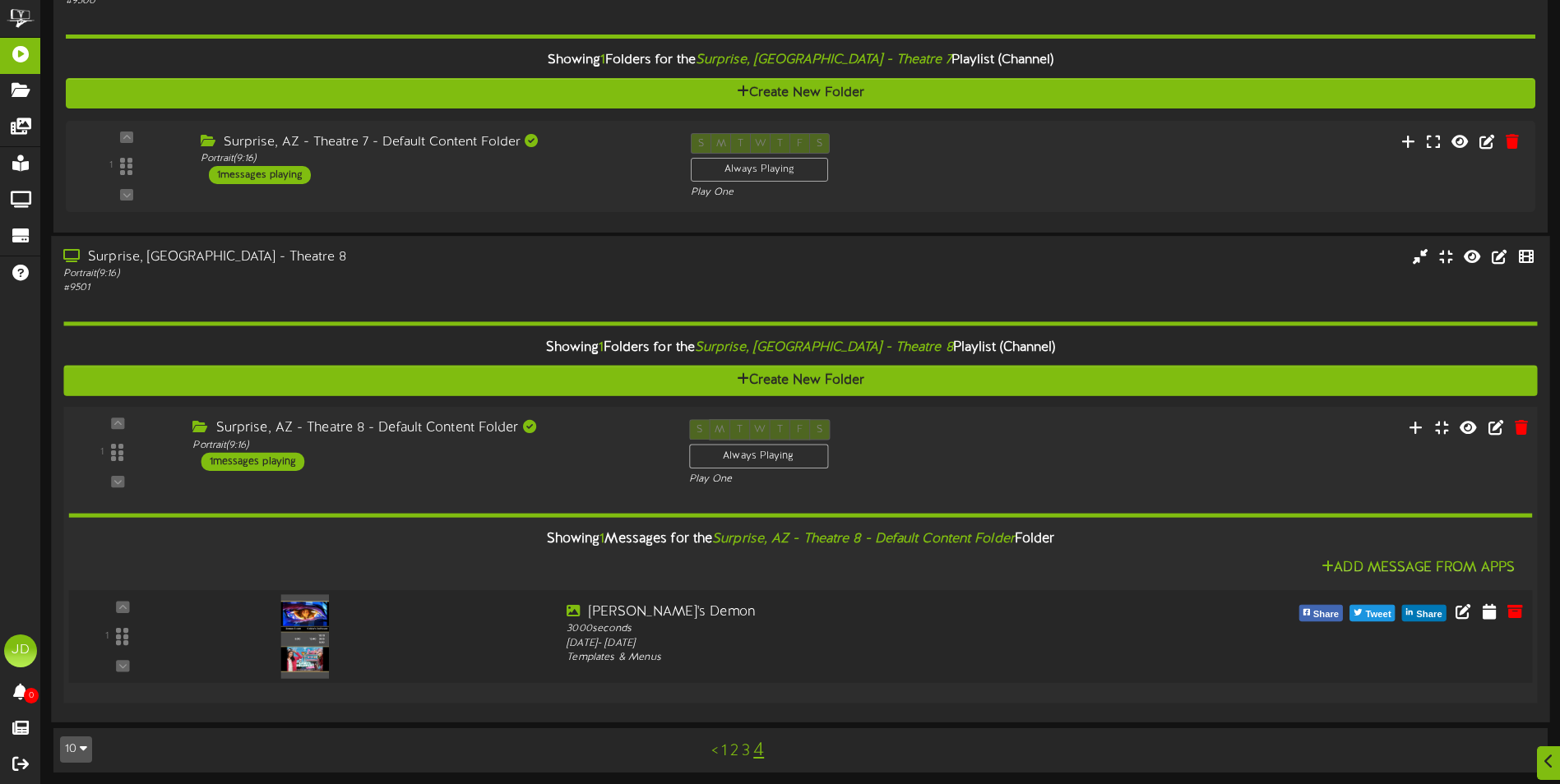
scroll to position [894, 0]
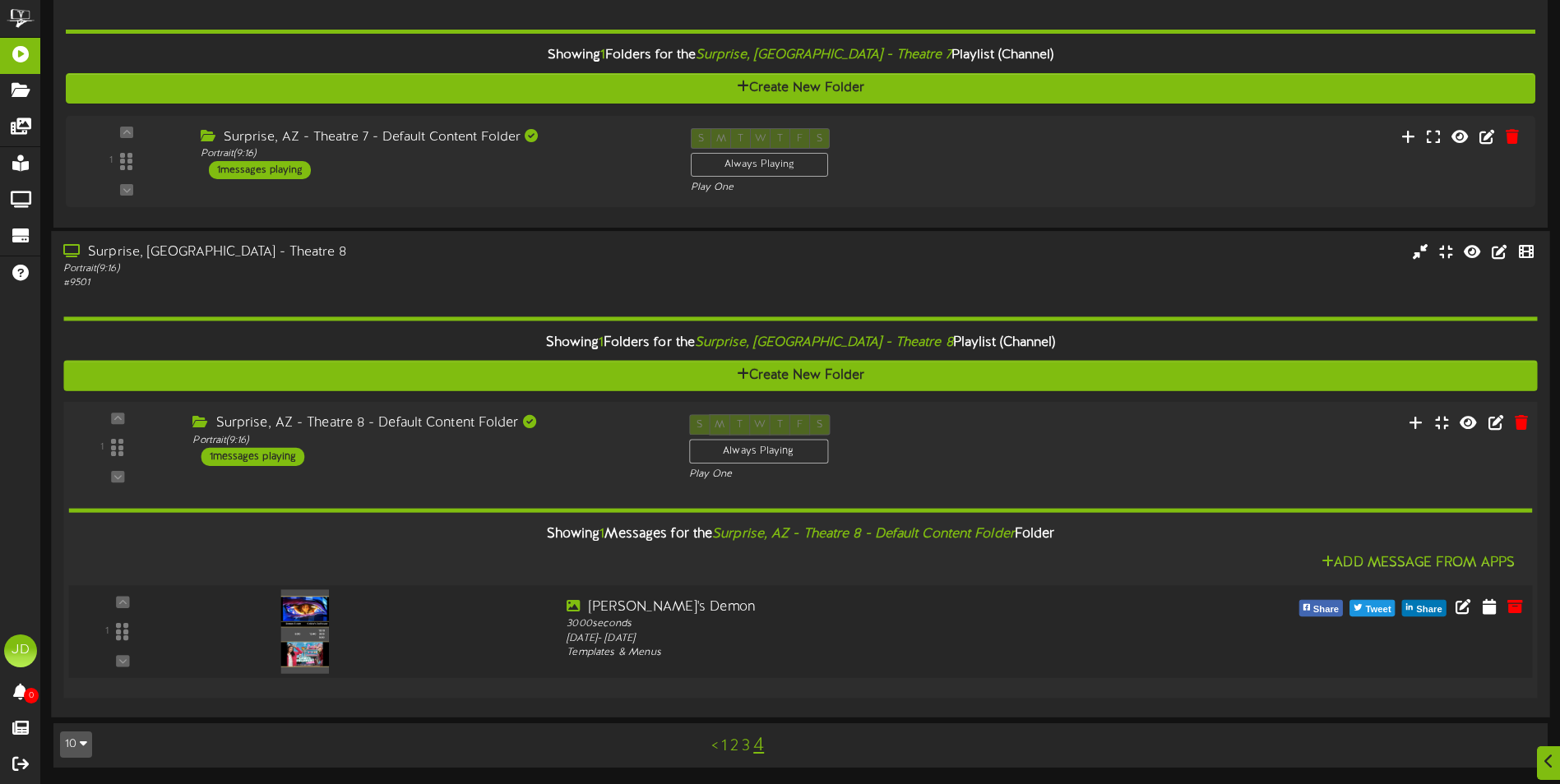
click at [408, 639] on div at bounding box center [369, 627] width 369 height 59
click at [456, 626] on div at bounding box center [369, 627] width 369 height 59
click at [432, 438] on div "Portrait ( 9:16 )" at bounding box center [428, 440] width 471 height 14
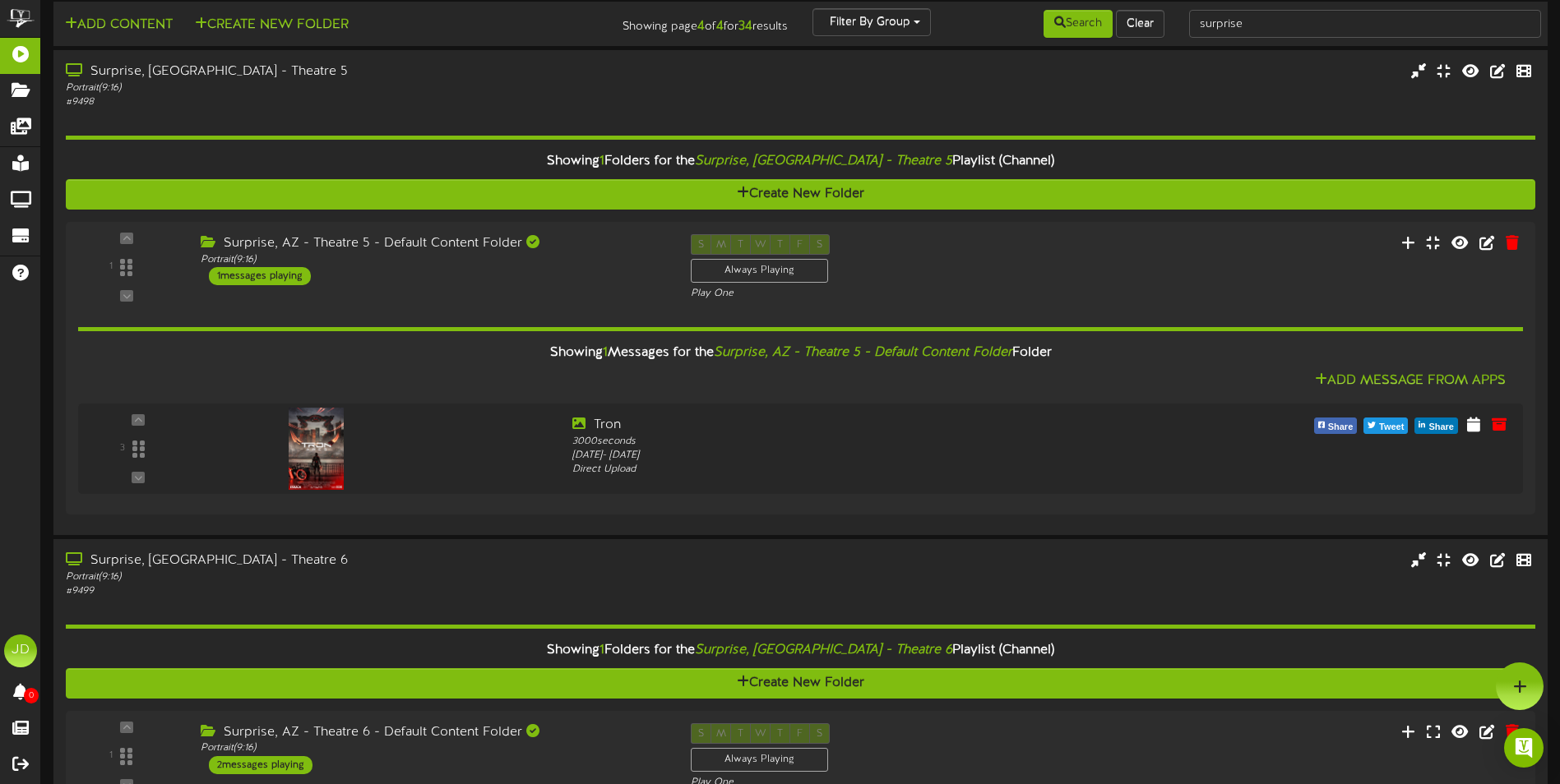
scroll to position [0, 0]
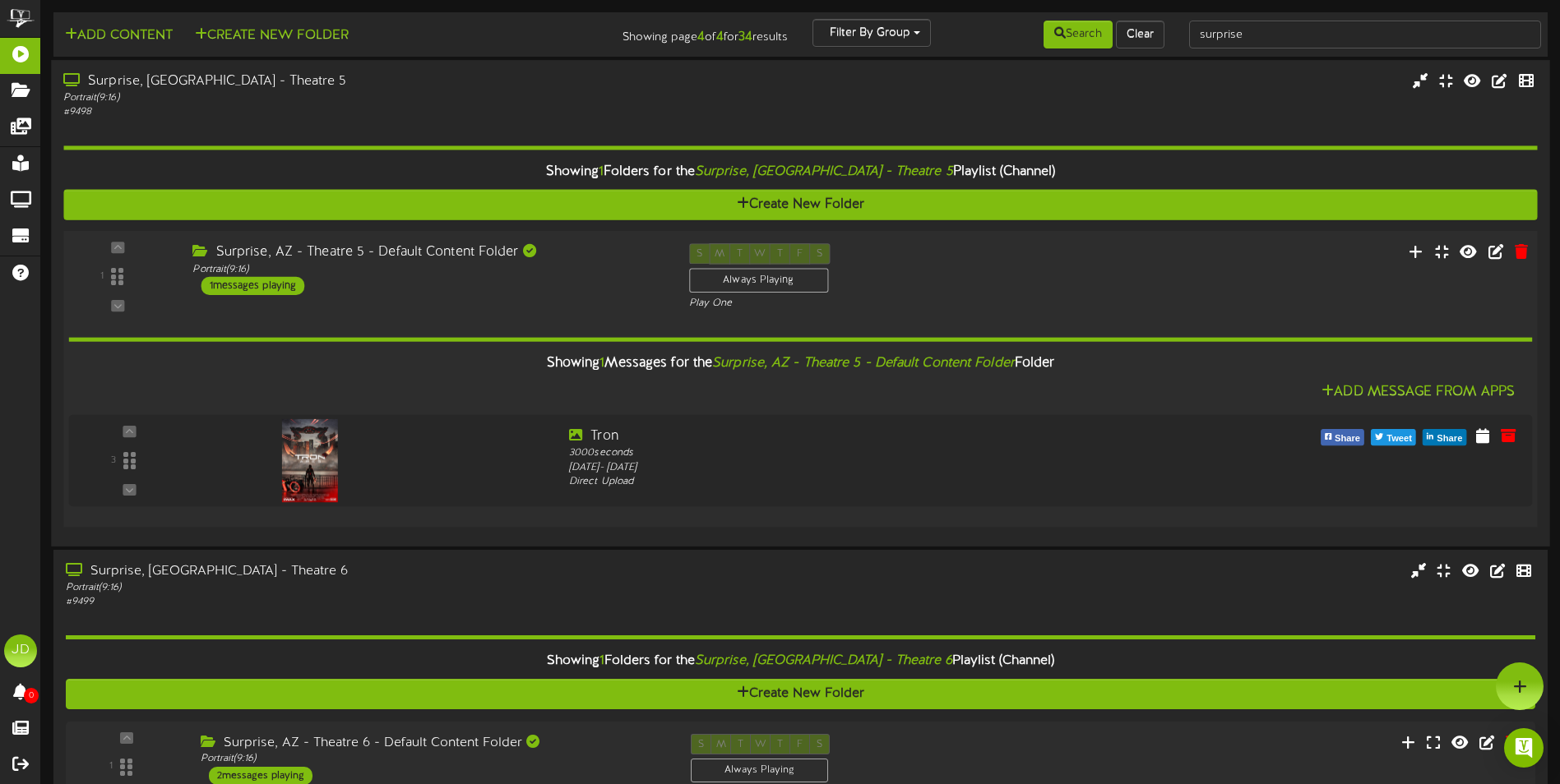
click at [442, 306] on div "1 ( 9:16" at bounding box center [800, 277] width 1489 height 68
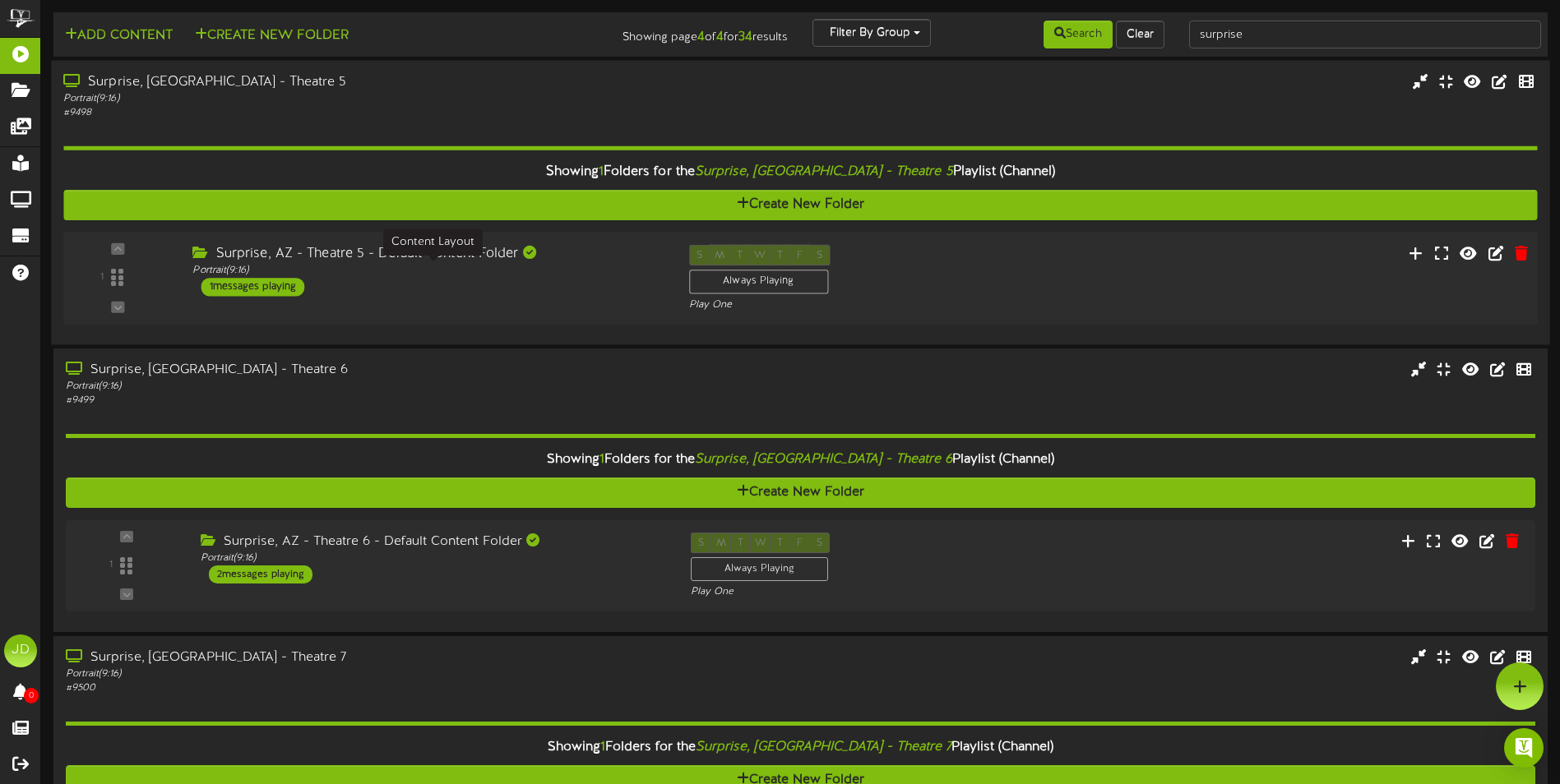
click at [417, 266] on div "Portrait ( 9:16 )" at bounding box center [428, 271] width 471 height 14
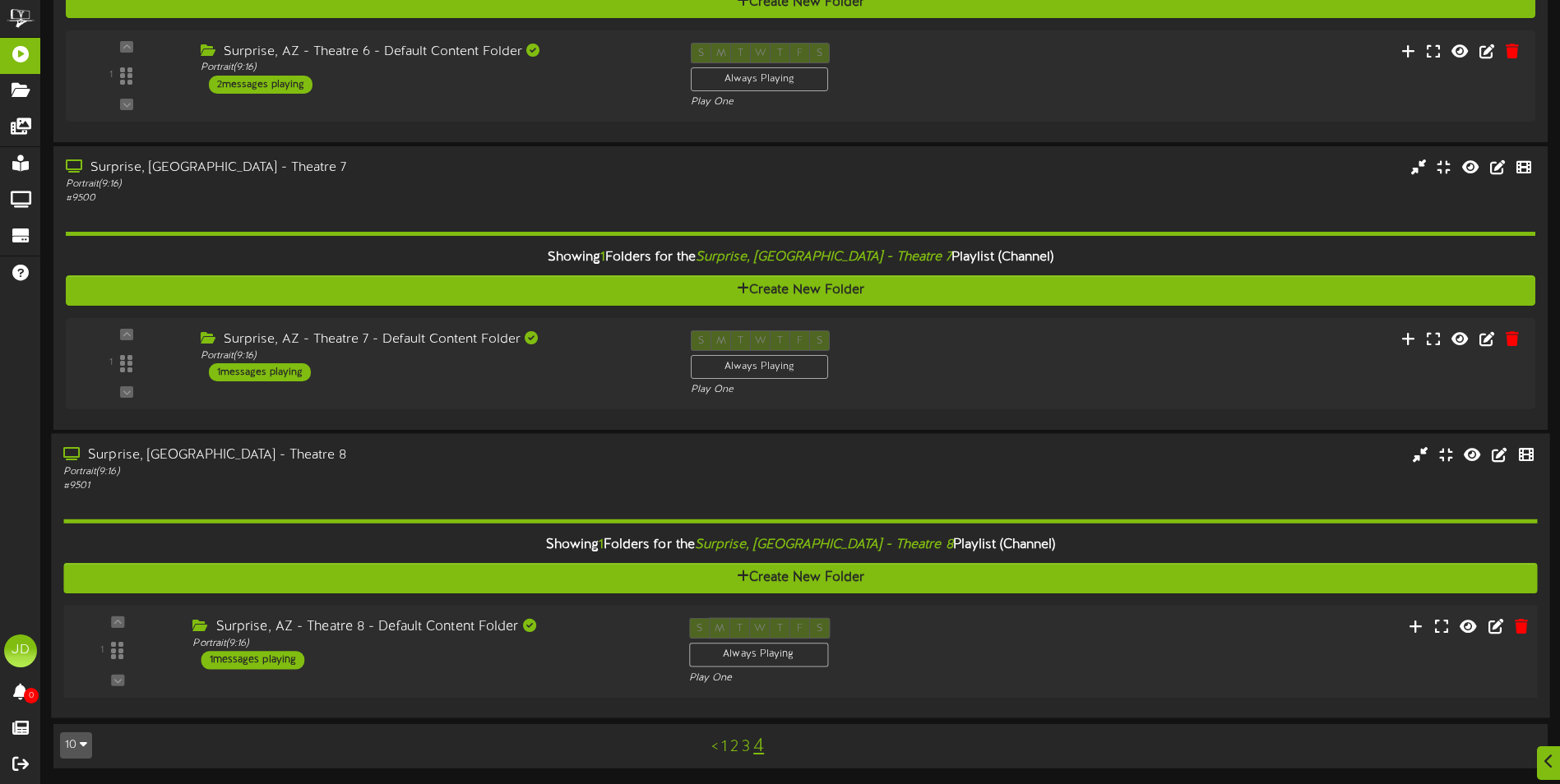
scroll to position [692, 0]
click at [416, 620] on div "Surprise, AZ - Theatre 8 - Default Content Folder" at bounding box center [428, 627] width 471 height 19
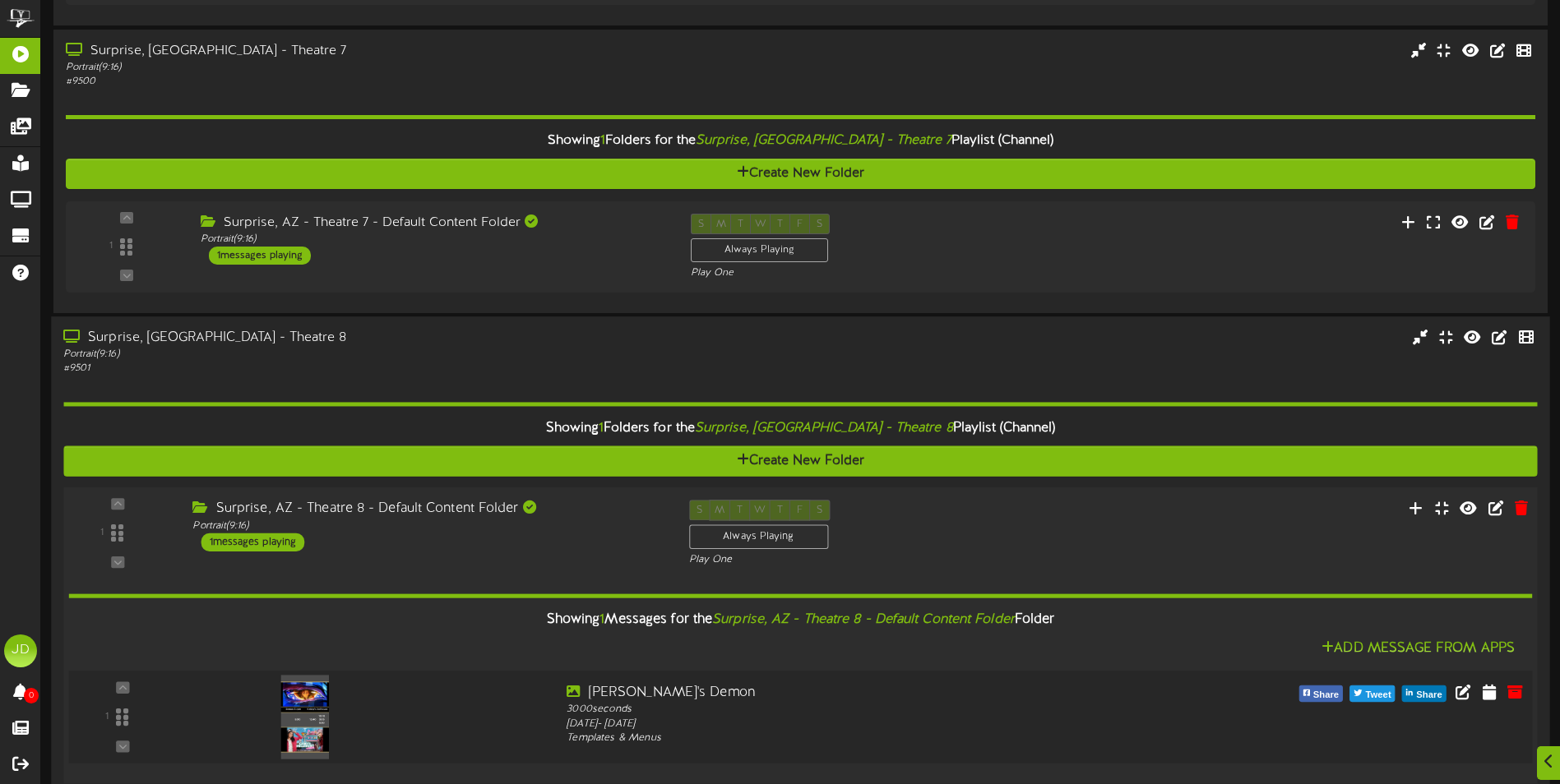
scroll to position [894, 0]
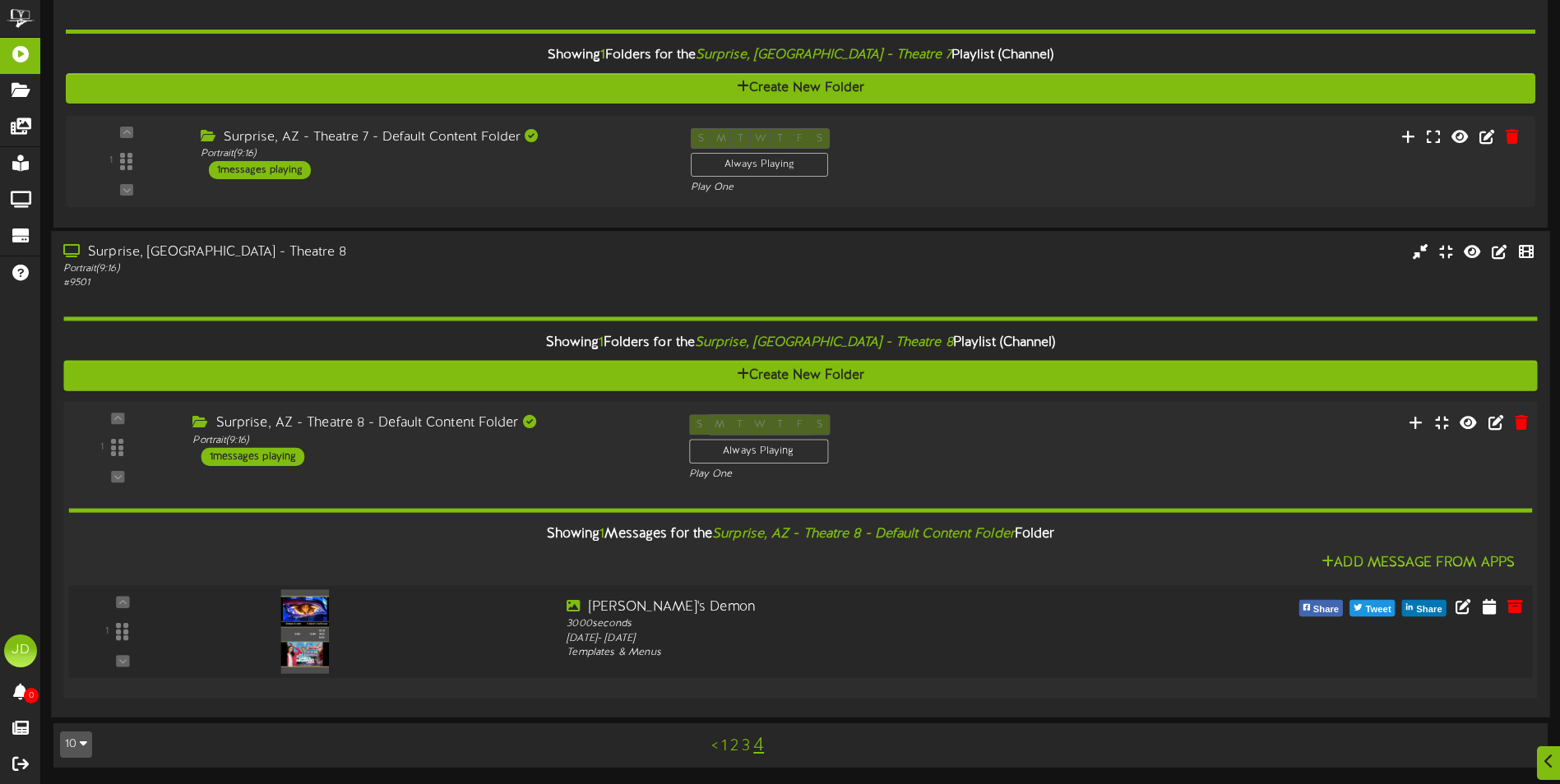
click at [284, 646] on img at bounding box center [305, 631] width 47 height 84
click at [316, 615] on img at bounding box center [305, 631] width 47 height 84
